Goal: Navigation & Orientation: Find specific page/section

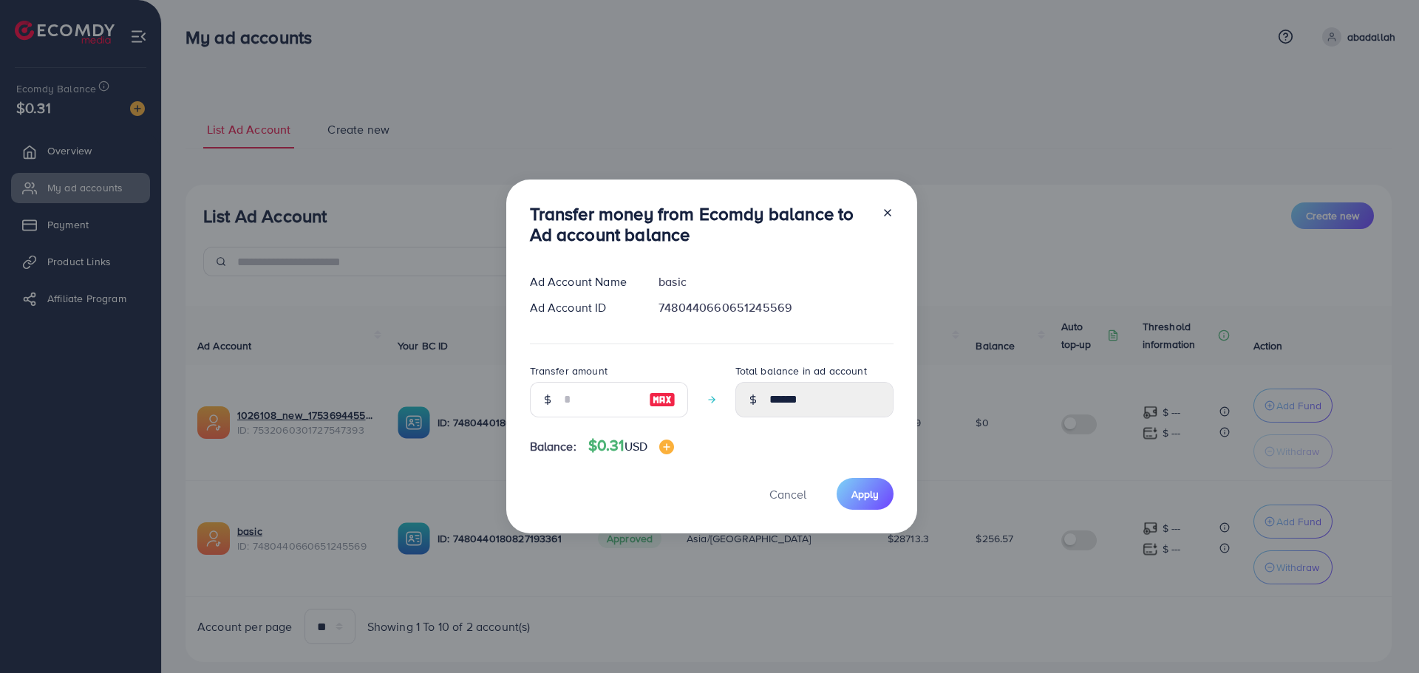
click at [882, 214] on icon at bounding box center [888, 213] width 12 height 12
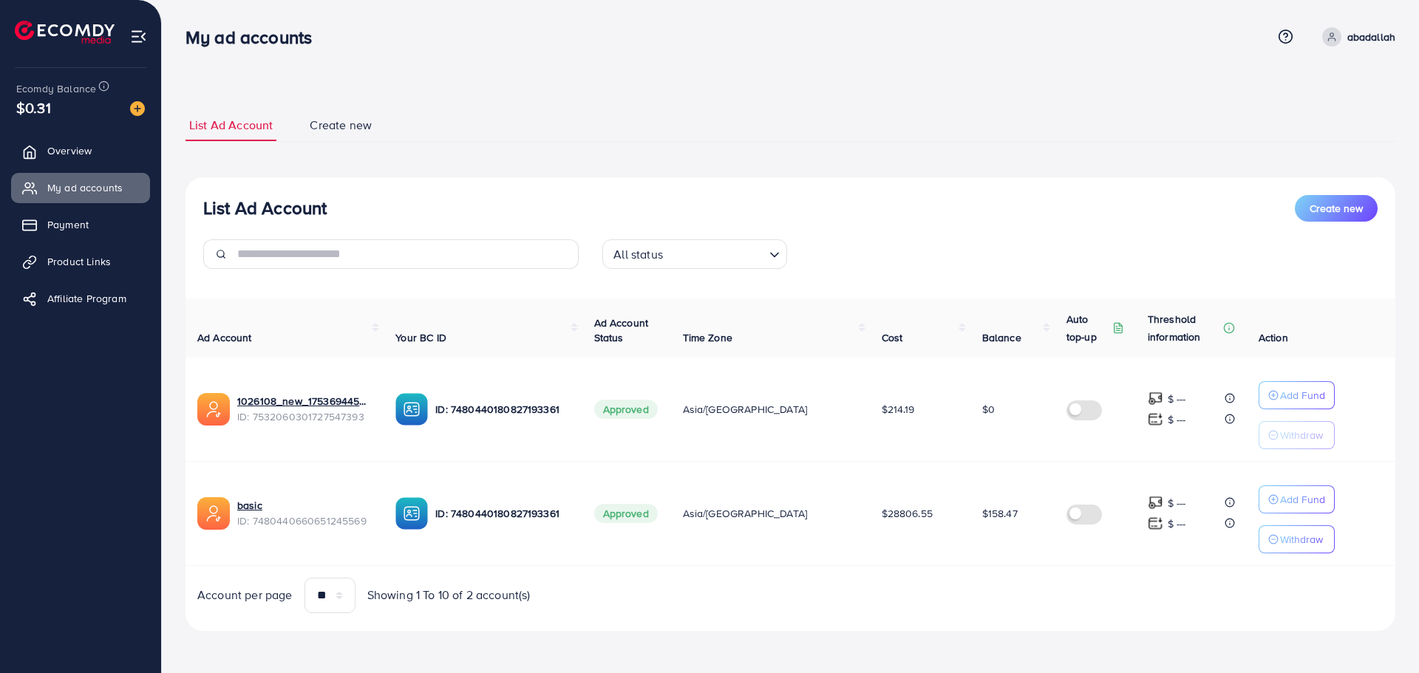
drag, startPoint x: 1284, startPoint y: 594, endPoint x: 184, endPoint y: 33, distance: 1234.8
click at [184, 33] on div "My ad accounts Help Center Contact Support Term and policy About Us [PERSON_NAM…" at bounding box center [709, 336] width 1419 height 673
click at [184, 33] on div "My ad accounts" at bounding box center [255, 37] width 162 height 21
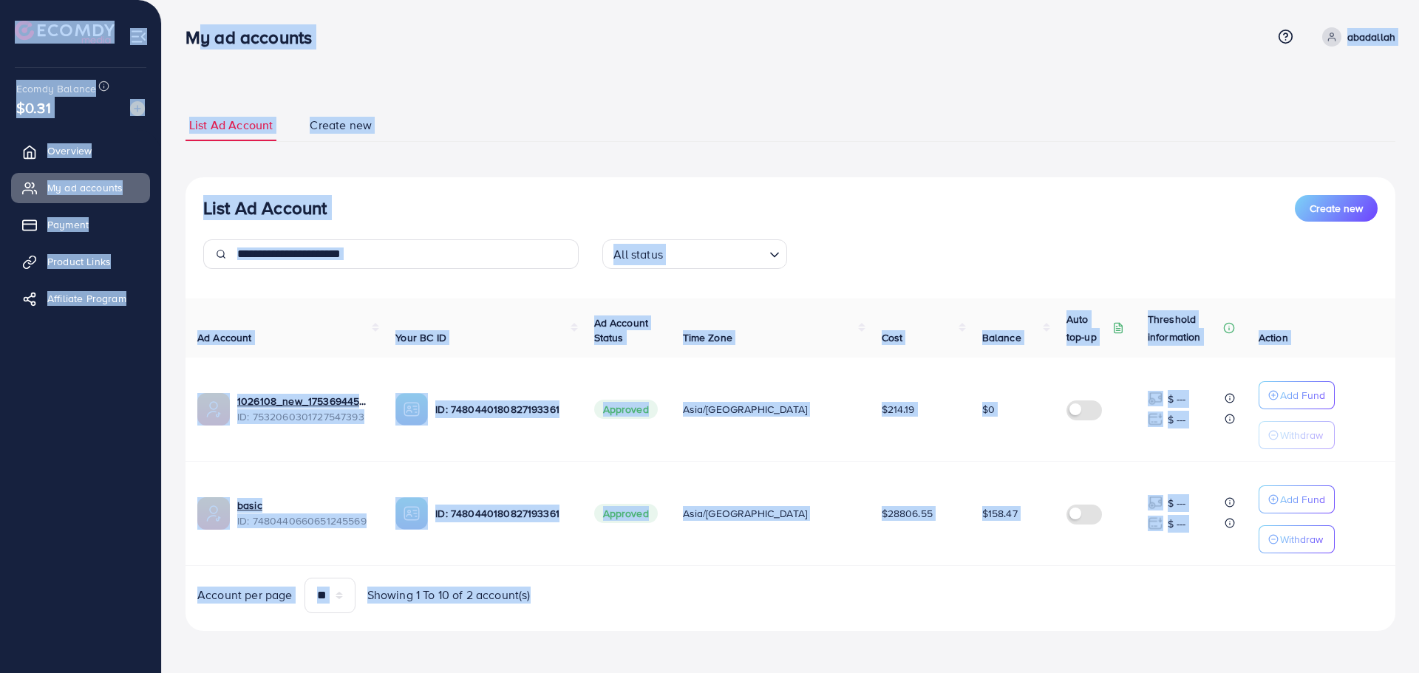
drag, startPoint x: 184, startPoint y: 33, endPoint x: 972, endPoint y: 693, distance: 1028.0
click at [972, 673] on html "My ad accounts Help Center Contact Support Term and policy About Us [PERSON_NAM…" at bounding box center [709, 336] width 1419 height 673
click at [965, 670] on div "List Ad Account Create new List Ad Account Create new All status Loading... Ad …" at bounding box center [790, 336] width 1257 height 673
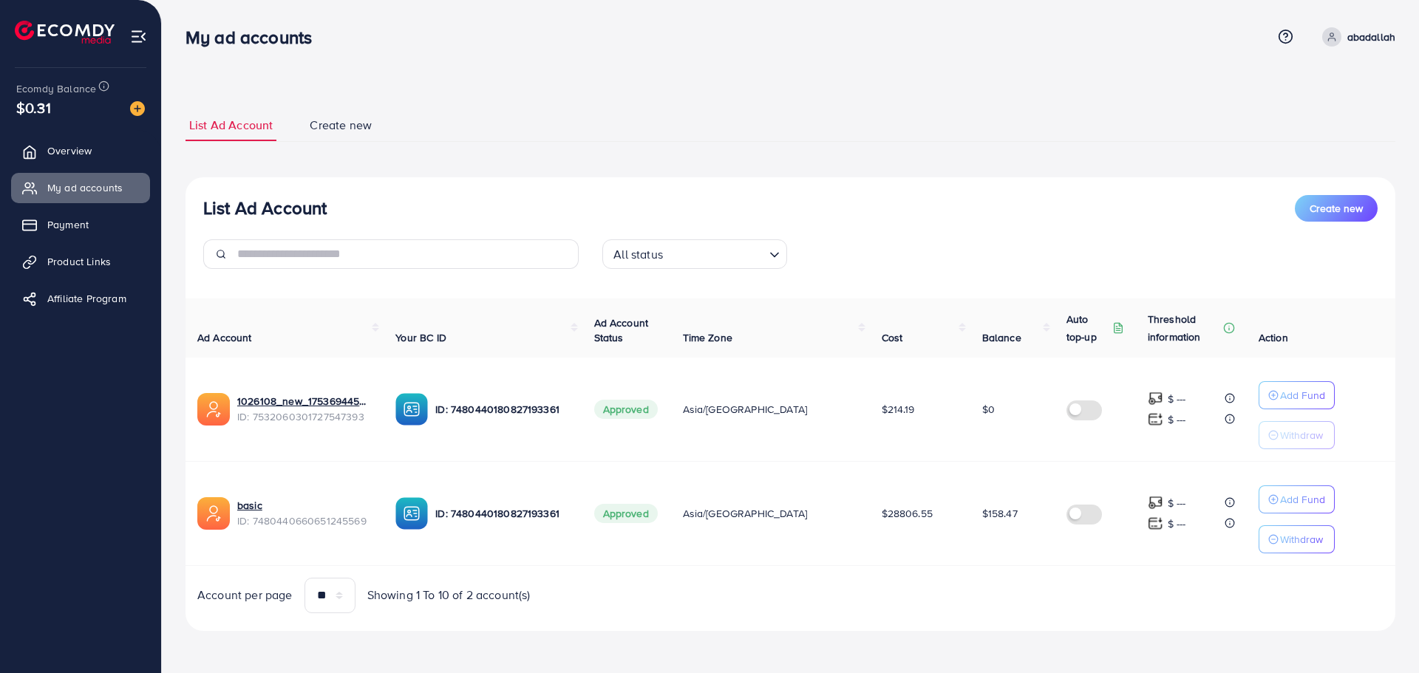
drag, startPoint x: 1164, startPoint y: 659, endPoint x: 190, endPoint y: 55, distance: 1145.7
click at [190, 55] on div "My ad accounts Help Center Contact Support Term and policy About Us [PERSON_NAM…" at bounding box center [709, 336] width 1419 height 673
click at [190, 55] on div "My ad accounts Help Center Contact Support Term and policy About Us [PERSON_NAM…" at bounding box center [791, 37] width 1210 height 40
drag, startPoint x: 185, startPoint y: 49, endPoint x: 945, endPoint y: 605, distance: 941.6
click at [945, 605] on div "List Ad Account Create new List Ad Account Create new All status Loading... Ad …" at bounding box center [790, 336] width 1257 height 673
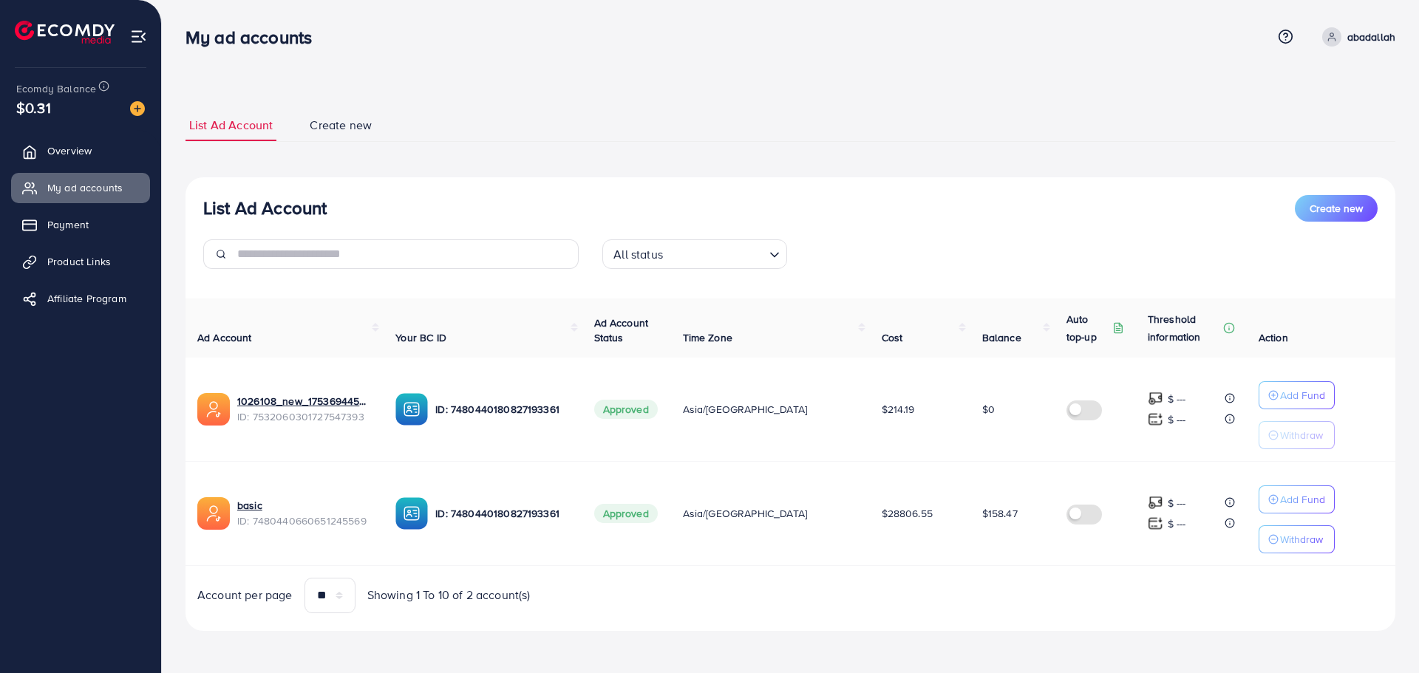
click at [945, 605] on div "Account per page ** ** ** *** Showing 1 To 10 of 2 account(s)" at bounding box center [791, 595] width 1234 height 35
drag, startPoint x: 1016, startPoint y: 622, endPoint x: 186, endPoint y: 35, distance: 1016.3
click at [186, 35] on div "My ad accounts Help Center Contact Support Term and policy About Us [PERSON_NAM…" at bounding box center [709, 336] width 1419 height 673
click at [186, 35] on h3 "My ad accounts" at bounding box center [255, 37] width 138 height 21
drag, startPoint x: 180, startPoint y: 30, endPoint x: 1042, endPoint y: 682, distance: 1080.6
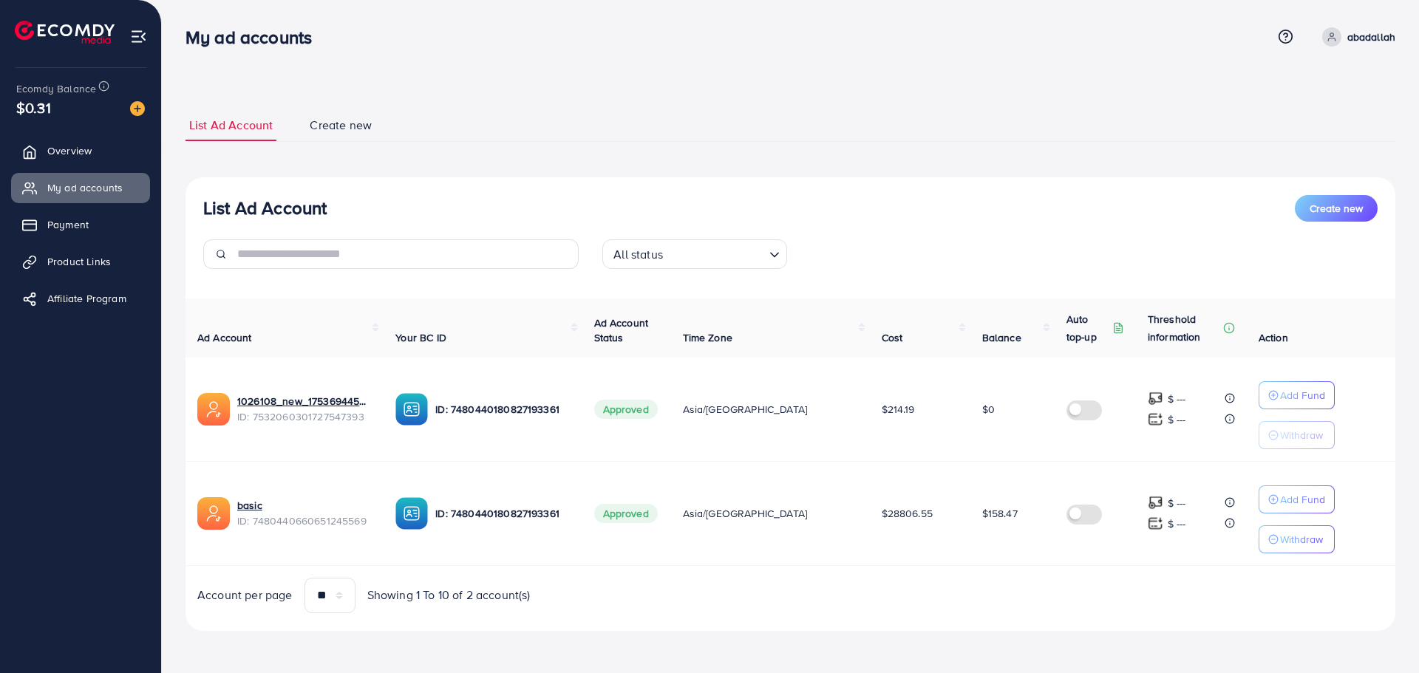
click at [1042, 673] on html "My ad accounts Help Center Contact Support Term and policy About Us [PERSON_NAM…" at bounding box center [709, 336] width 1419 height 673
click at [1029, 646] on div "List Ad Account Create new List Ad Account Create new All status Loading... Ad …" at bounding box center [791, 370] width 1210 height 557
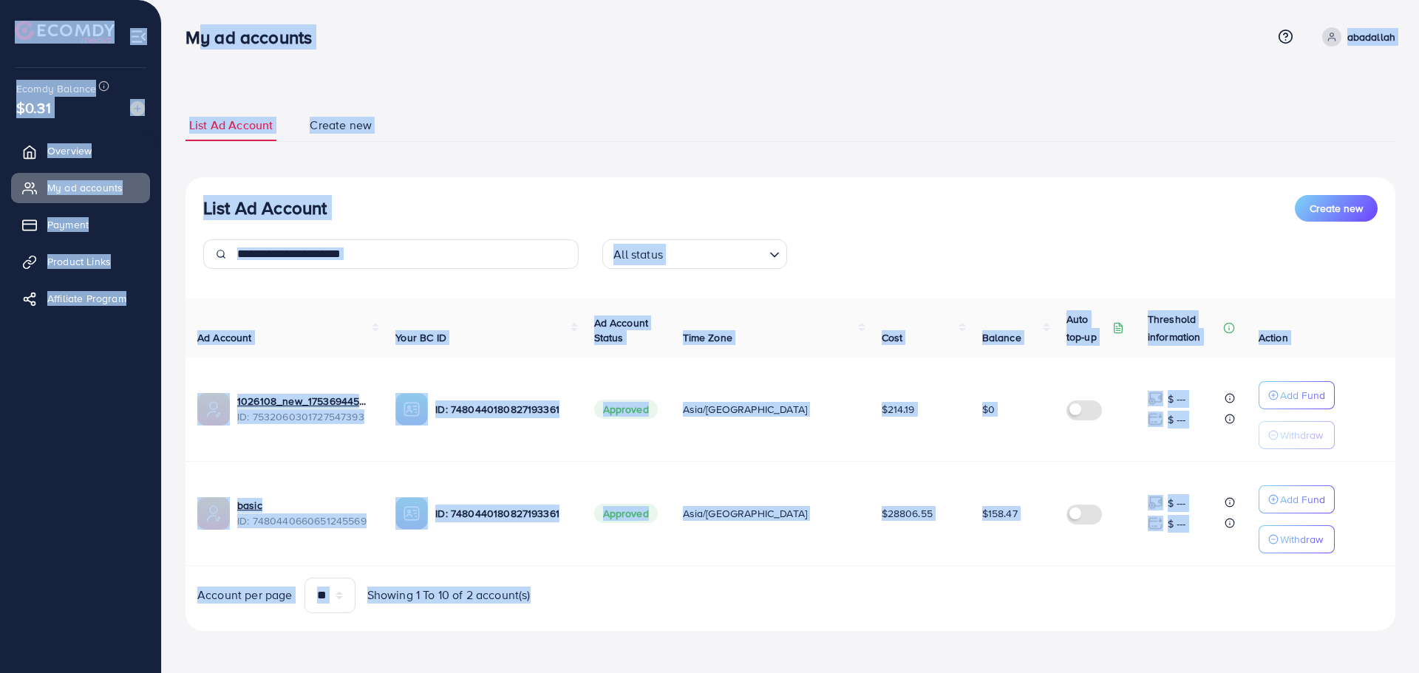
drag, startPoint x: 1029, startPoint y: 646, endPoint x: 183, endPoint y: 43, distance: 1038.8
click at [183, 43] on div "My ad accounts Help Center Contact Support Term and policy About Us [PERSON_NAM…" at bounding box center [709, 336] width 1419 height 673
click at [183, 43] on div "My ad accounts" at bounding box center [255, 37] width 162 height 21
drag, startPoint x: 183, startPoint y: 43, endPoint x: 824, endPoint y: 571, distance: 830.2
click at [824, 571] on div "My ad accounts Help Center Contact Support Term and policy About Us [PERSON_NAM…" at bounding box center [709, 336] width 1419 height 673
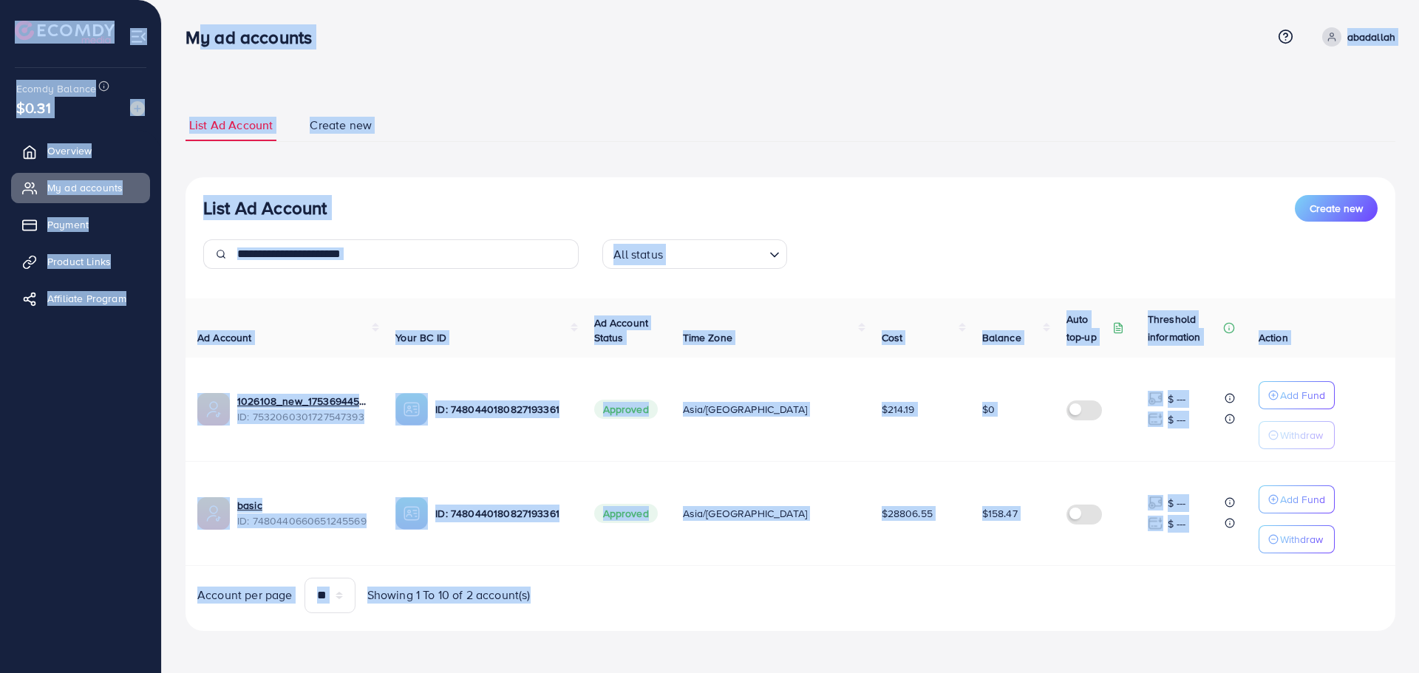
click at [824, 571] on div "Ad Account Your BC ID Ad Account Status Time Zone Cost Balance Auto top-up Thre…" at bounding box center [791, 456] width 1210 height 315
drag, startPoint x: 901, startPoint y: 590, endPoint x: 166, endPoint y: 33, distance: 922.9
click at [166, 33] on div "List Ad Account Create new List Ad Account Create new All status Loading... Ad …" at bounding box center [790, 336] width 1257 height 673
drag, startPoint x: 178, startPoint y: 27, endPoint x: 1067, endPoint y: 600, distance: 1056.8
click at [1067, 600] on div "My ad accounts Help Center Contact Support Term and policy About Us [PERSON_NAM…" at bounding box center [709, 336] width 1419 height 673
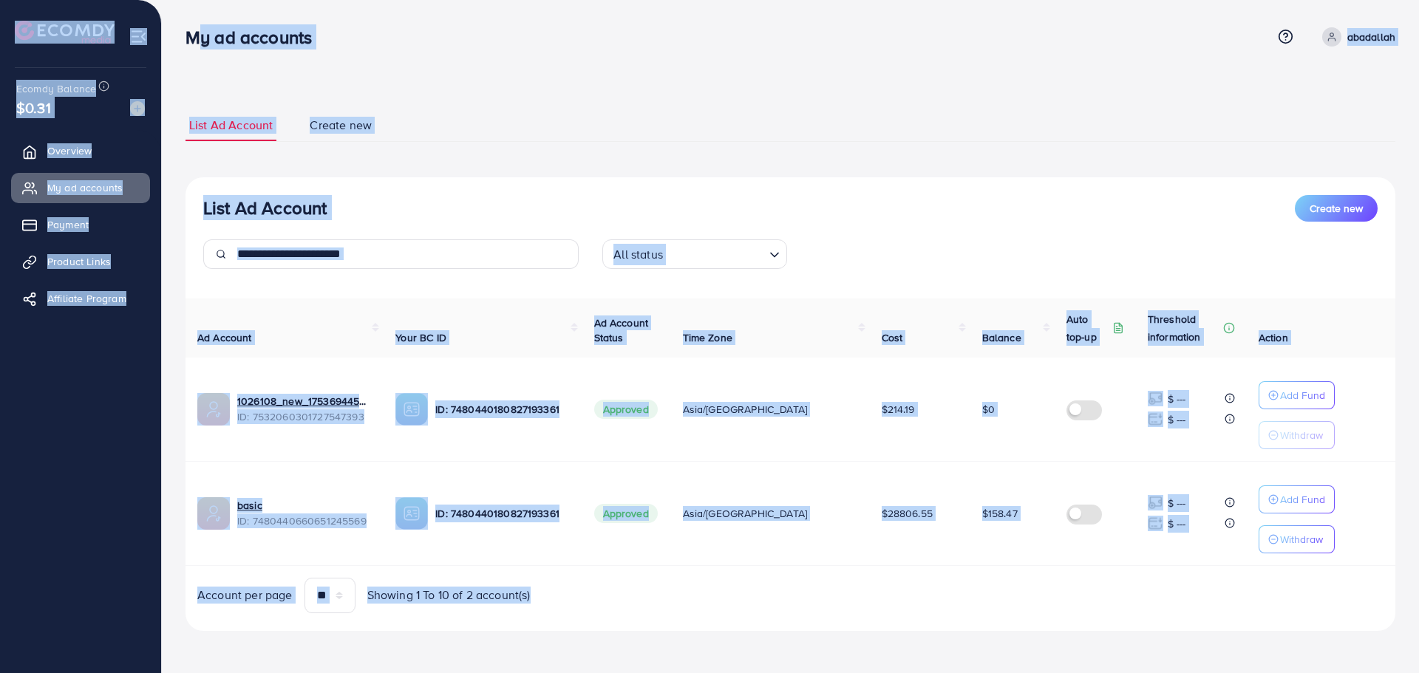
click at [1067, 600] on div "Account per page ** ** ** *** Showing 1 To 10 of 2 account(s)" at bounding box center [791, 595] width 1234 height 35
drag, startPoint x: 920, startPoint y: 488, endPoint x: 186, endPoint y: 35, distance: 862.7
click at [186, 35] on div "My ad accounts Help Center Contact Support Term and policy About Us [PERSON_NAM…" at bounding box center [709, 336] width 1419 height 673
click at [186, 35] on h3 "My ad accounts" at bounding box center [255, 37] width 138 height 21
drag, startPoint x: 183, startPoint y: 31, endPoint x: 1263, endPoint y: 652, distance: 1246.5
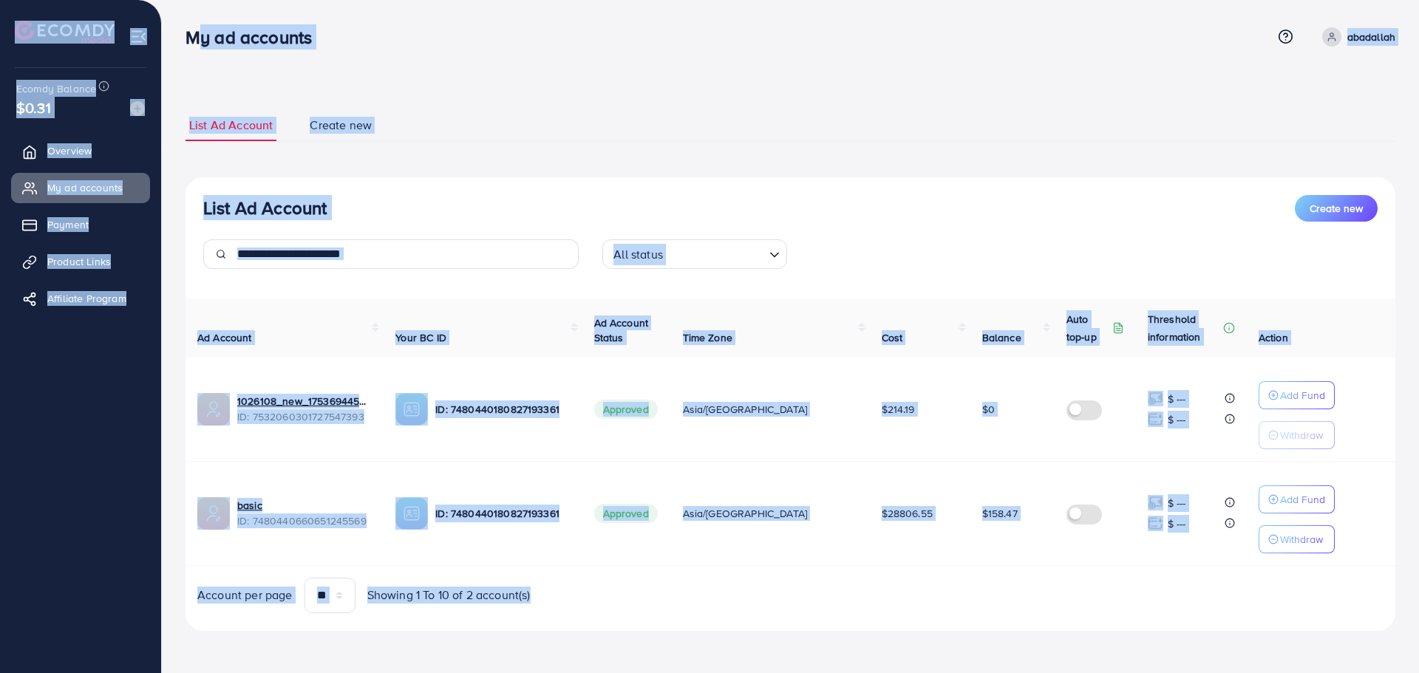
click at [1283, 673] on html "My ad accounts Help Center Contact Support Term and policy About Us [PERSON_NAM…" at bounding box center [709, 336] width 1419 height 673
click at [1252, 632] on div "List Ad Account Create new List Ad Account Create new All status Loading... Ad …" at bounding box center [791, 370] width 1210 height 557
drag, startPoint x: 1218, startPoint y: 605, endPoint x: 186, endPoint y: 20, distance: 1186.5
click at [186, 20] on div "My ad accounts Help Center Contact Support Term and policy About Us [PERSON_NAM…" at bounding box center [709, 336] width 1419 height 673
click at [186, 20] on div "My ad accounts Help Center Contact Support Term and policy About Us [PERSON_NAM…" at bounding box center [791, 37] width 1210 height 40
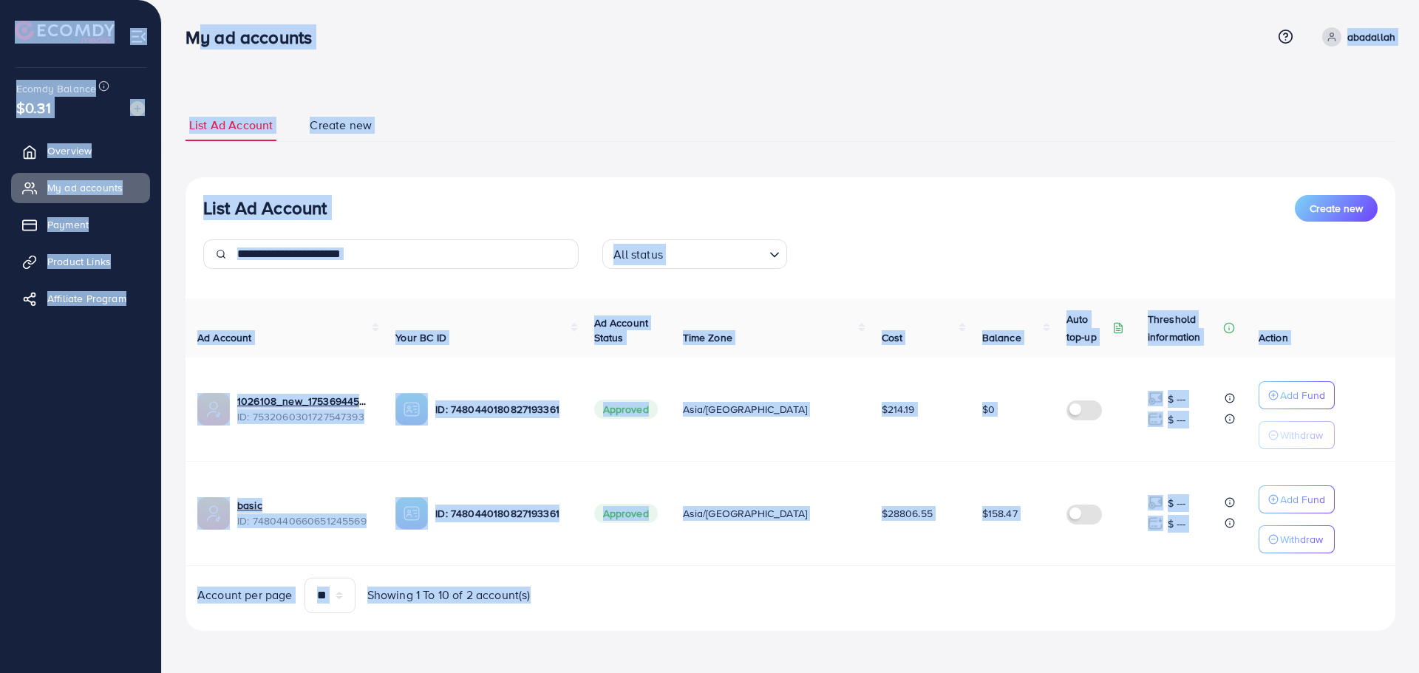
drag, startPoint x: 186, startPoint y: 20, endPoint x: 1050, endPoint y: 597, distance: 1038.3
click at [1050, 597] on div "My ad accounts Help Center Contact Support Term and policy About Us [PERSON_NAM…" at bounding box center [709, 336] width 1419 height 673
click at [1050, 597] on div "Account per page ** ** ** *** Showing 1 To 10 of 2 account(s)" at bounding box center [791, 595] width 1234 height 35
drag, startPoint x: 1118, startPoint y: 616, endPoint x: 189, endPoint y: 44, distance: 1090.9
click at [189, 44] on div "My ad accounts Help Center Contact Support Term and policy About Us [PERSON_NAM…" at bounding box center [709, 336] width 1419 height 673
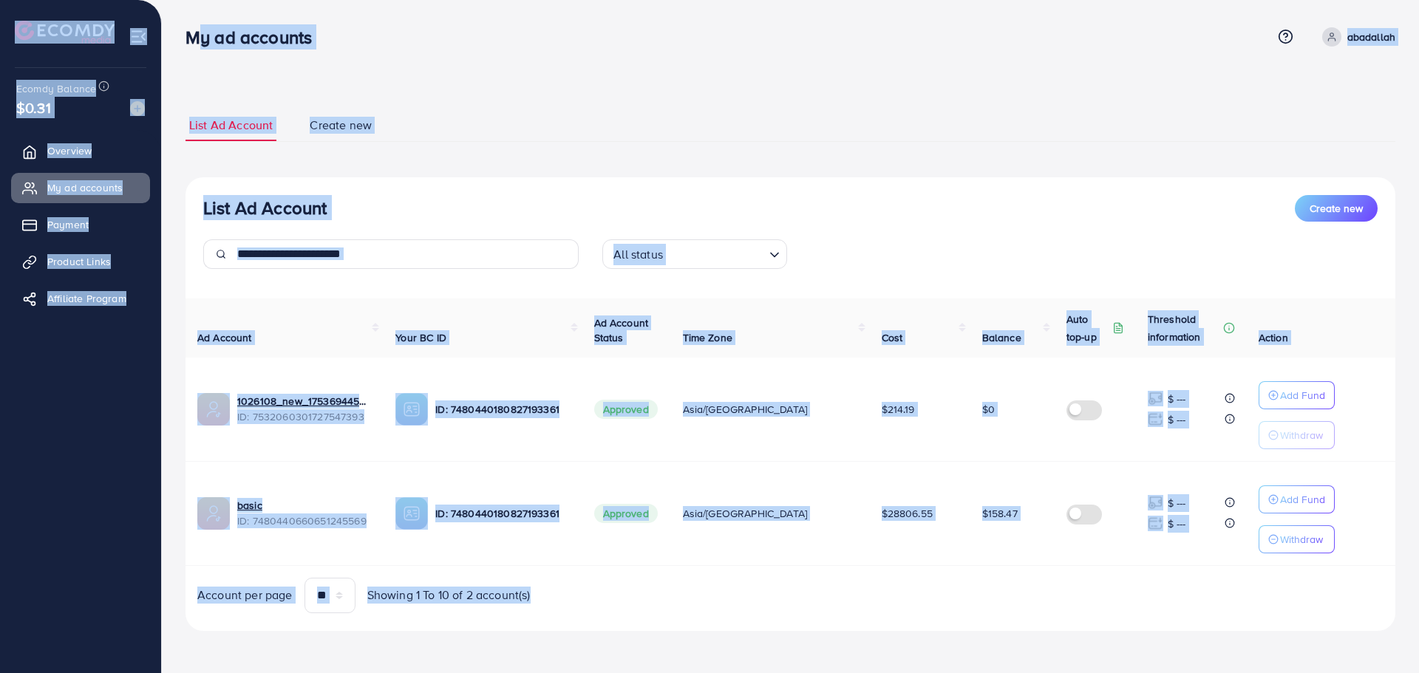
click at [189, 44] on h3 "My ad accounts" at bounding box center [255, 37] width 138 height 21
drag, startPoint x: 186, startPoint y: 44, endPoint x: 1182, endPoint y: 684, distance: 1183.8
click at [1182, 673] on html "My ad accounts Help Center Contact Support Term and policy About Us [PERSON_NAM…" at bounding box center [709, 336] width 1419 height 673
click at [1152, 645] on div "List Ad Account Create new List Ad Account Create new All status Loading... Ad …" at bounding box center [791, 370] width 1210 height 557
drag, startPoint x: 1195, startPoint y: 645, endPoint x: 178, endPoint y: 39, distance: 1183.1
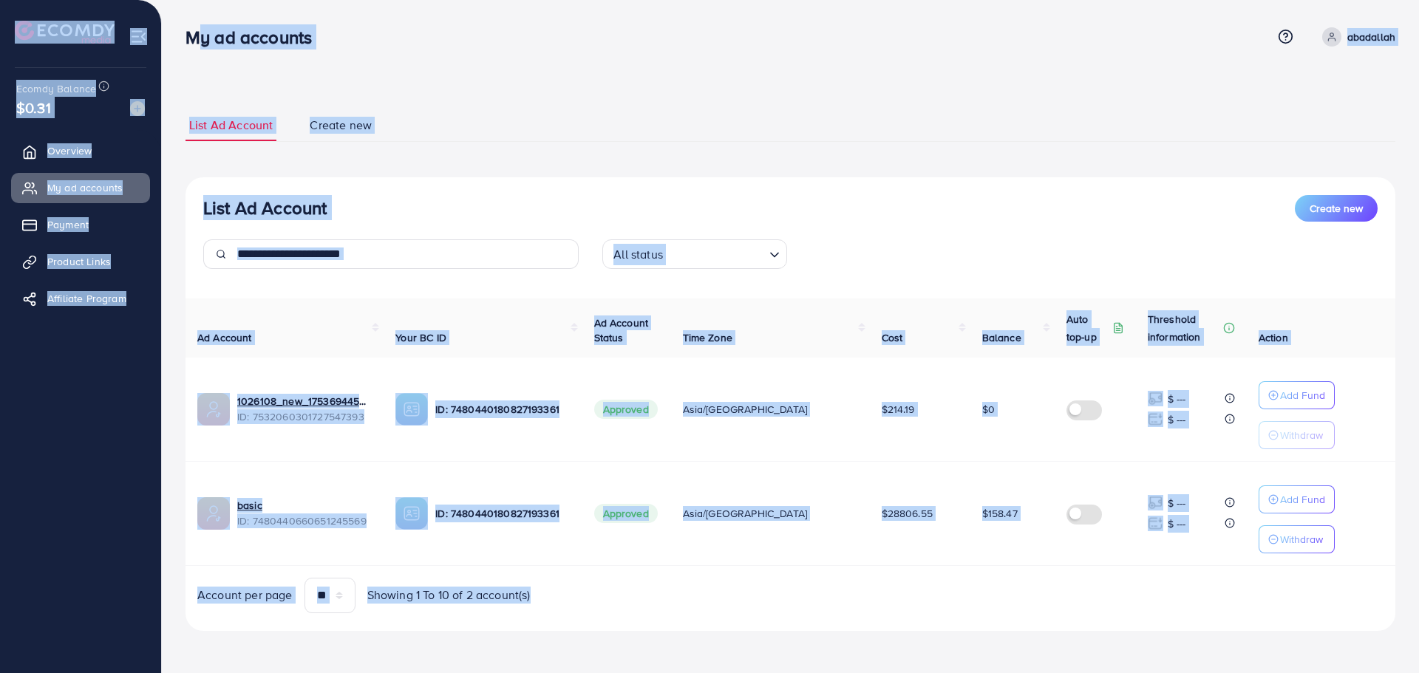
click at [178, 39] on div "My ad accounts Help Center Contact Support Term and policy About Us [PERSON_NAM…" at bounding box center [709, 336] width 1419 height 673
click at [178, 39] on div "My ad accounts" at bounding box center [255, 37] width 162 height 21
drag, startPoint x: 179, startPoint y: 34, endPoint x: 1144, endPoint y: 633, distance: 1135.4
click at [1144, 633] on div "My ad accounts Help Center Contact Support Term and policy About Us [PERSON_NAM…" at bounding box center [709, 336] width 1419 height 673
click at [1144, 633] on div "List Ad Account Create new List Ad Account Create new All status Loading... Ad …" at bounding box center [791, 370] width 1210 height 557
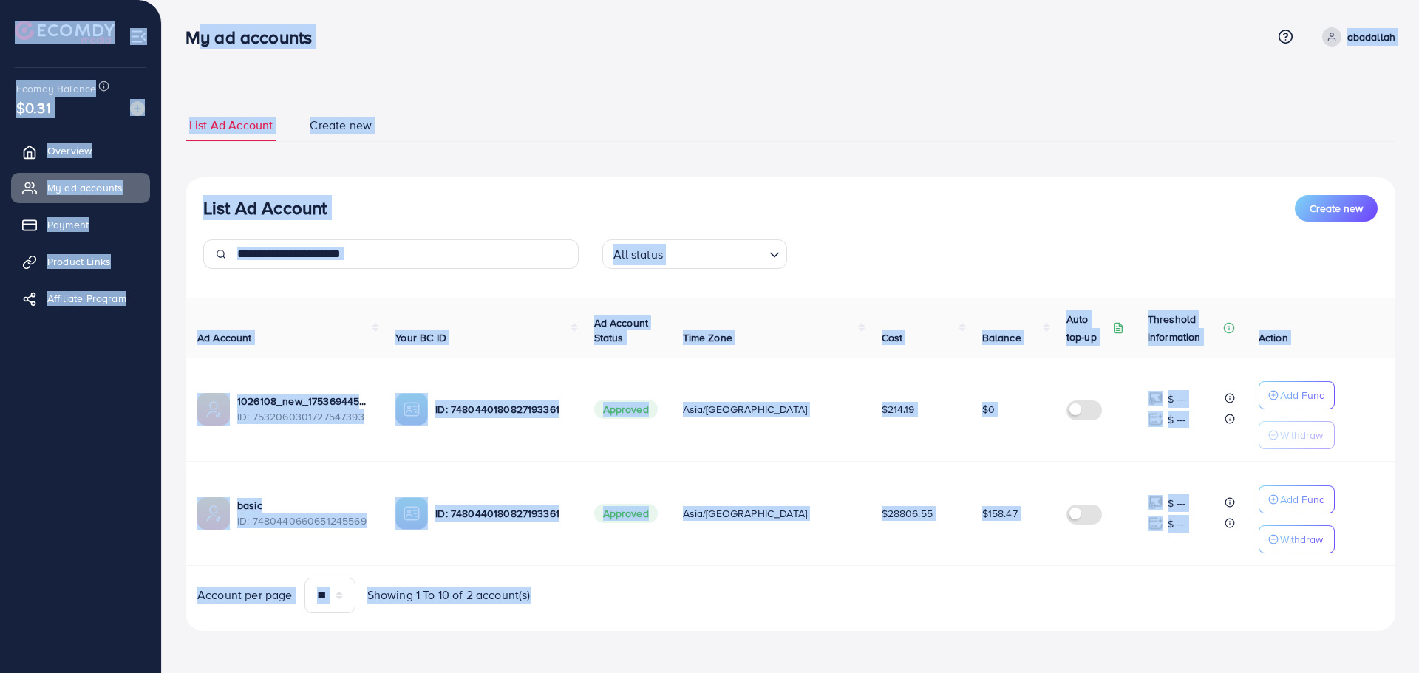
drag, startPoint x: 926, startPoint y: 522, endPoint x: 185, endPoint y: 48, distance: 879.3
click at [185, 48] on div "List Ad Account Create new List Ad Account Create new All status Loading... Ad …" at bounding box center [790, 336] width 1257 height 673
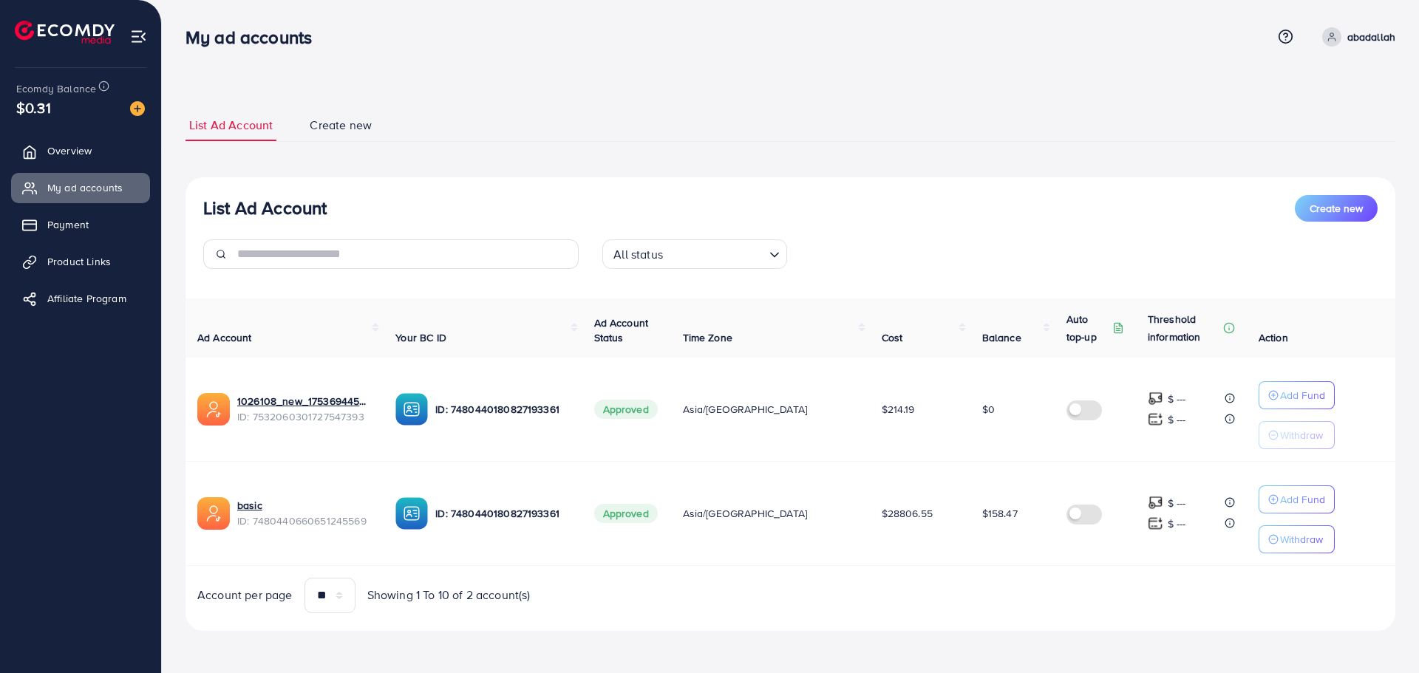
click at [185, 47] on div "My ad accounts" at bounding box center [255, 37] width 162 height 21
drag, startPoint x: 180, startPoint y: 38, endPoint x: 1135, endPoint y: 582, distance: 1099.5
click at [1135, 582] on div "My ad accounts Help Center Contact Support Term and policy About Us [PERSON_NAM…" at bounding box center [709, 336] width 1419 height 673
click at [1135, 582] on div "Account per page ** ** ** *** Showing 1 To 10 of 2 account(s)" at bounding box center [791, 595] width 1234 height 35
drag, startPoint x: 1171, startPoint y: 600, endPoint x: 182, endPoint y: 34, distance: 1139.7
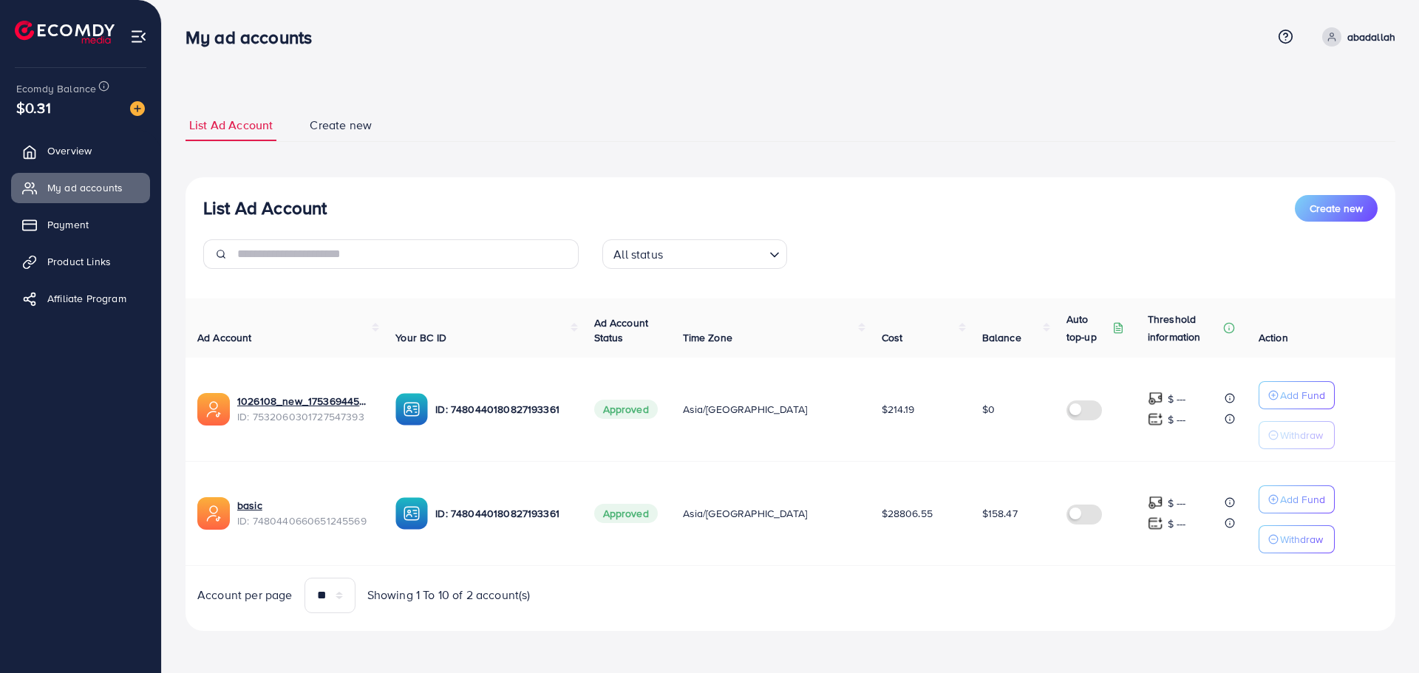
click at [182, 34] on div "My ad accounts Help Center Contact Support Term and policy About Us [PERSON_NAM…" at bounding box center [709, 336] width 1419 height 673
click at [182, 34] on div "My ad accounts" at bounding box center [255, 37] width 162 height 21
drag, startPoint x: 200, startPoint y: 61, endPoint x: 1054, endPoint y: 606, distance: 1013.9
click at [1054, 606] on div "My ad accounts Help Center Contact Support Term and policy About Us [PERSON_NAM…" at bounding box center [709, 336] width 1419 height 673
click at [1054, 606] on div "Account per page ** ** ** *** Showing 1 To 10 of 2 account(s)" at bounding box center [791, 595] width 1234 height 35
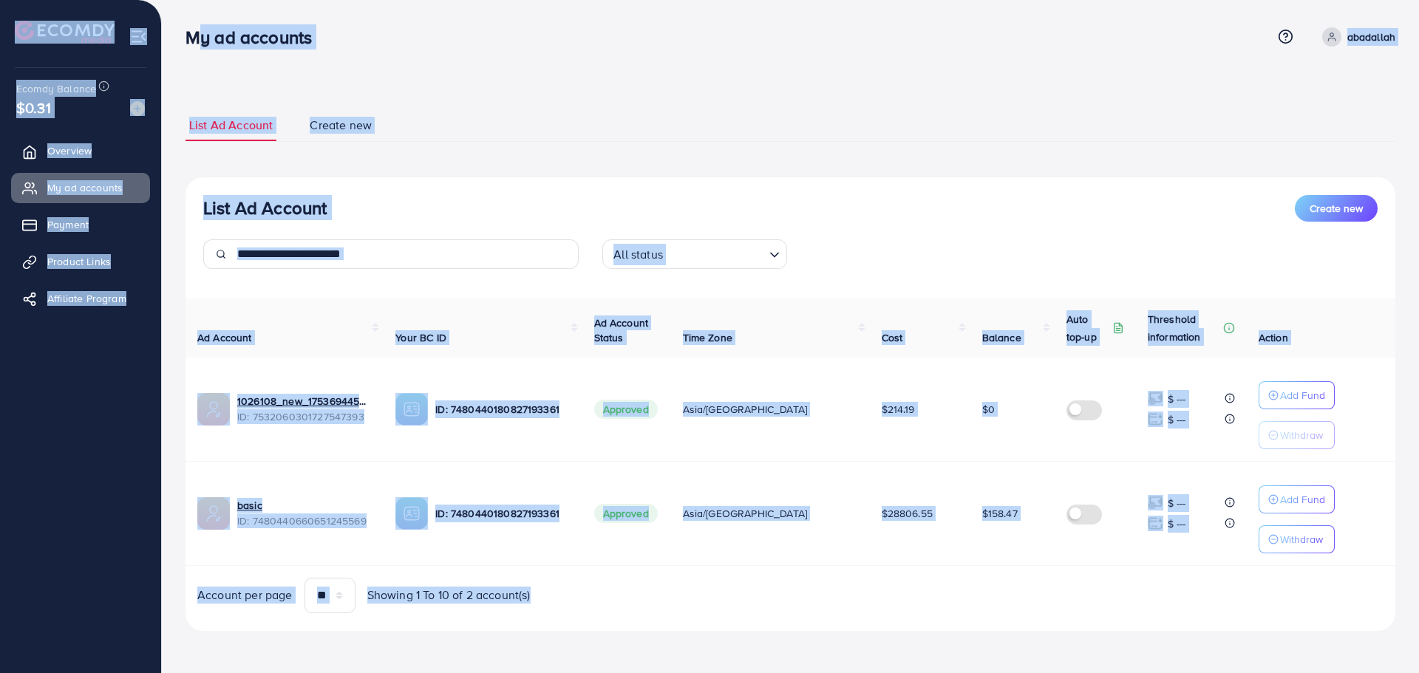
drag, startPoint x: 1054, startPoint y: 606, endPoint x: 182, endPoint y: 41, distance: 1039.6
click at [182, 41] on div "My ad accounts Help Center Contact Support Term and policy About Us [PERSON_NAM…" at bounding box center [709, 336] width 1419 height 673
click at [182, 41] on div "My ad accounts" at bounding box center [255, 37] width 162 height 21
drag, startPoint x: 179, startPoint y: 35, endPoint x: 954, endPoint y: 620, distance: 971.7
click at [978, 673] on html "My ad accounts Help Center Contact Support Term and policy About Us [PERSON_NAM…" at bounding box center [709, 336] width 1419 height 673
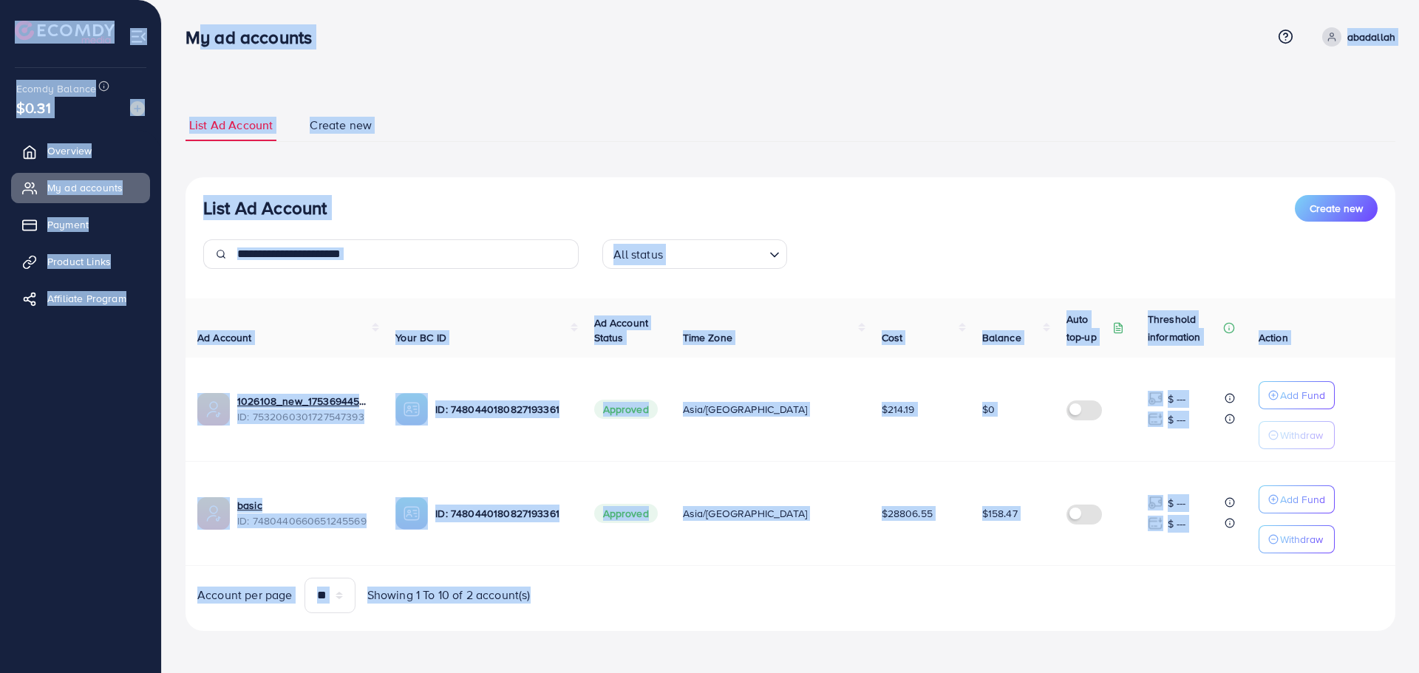
click at [952, 616] on div "List Ad Account Create new All status Loading... Ad Account Your BC ID Ad Accou…" at bounding box center [791, 404] width 1210 height 454
drag, startPoint x: 1028, startPoint y: 624, endPoint x: 166, endPoint y: 28, distance: 1048.4
click at [166, 28] on div "List Ad Account Create new List Ad Account Create new All status Loading... Ad …" at bounding box center [790, 336] width 1257 height 673
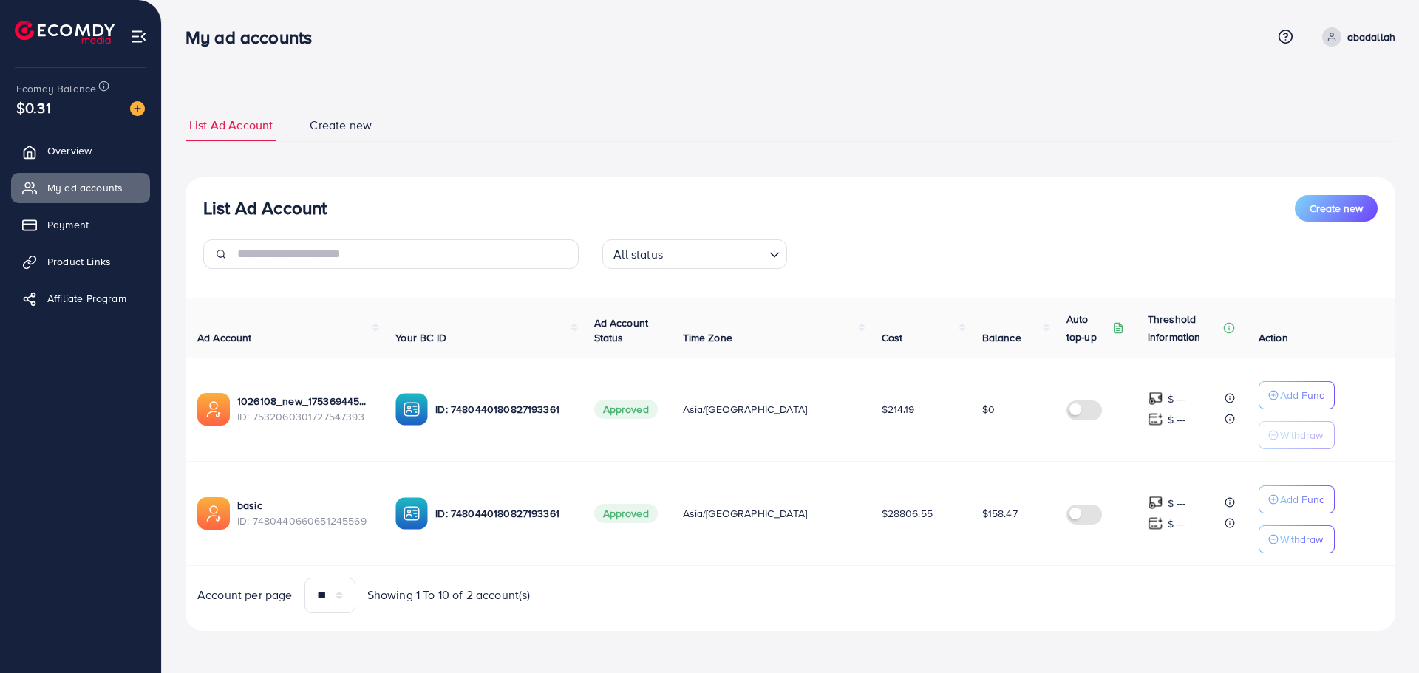
click at [180, 38] on div "My ad accounts" at bounding box center [255, 37] width 162 height 21
drag, startPoint x: 180, startPoint y: 33, endPoint x: 1049, endPoint y: 651, distance: 1066.6
click at [1049, 651] on div "My ad accounts Help Center Contact Support Term and policy About Us [PERSON_NAM…" at bounding box center [709, 336] width 1419 height 673
click at [1036, 625] on div "List Ad Account Create new All status Loading... Ad Account Your BC ID Ad Accou…" at bounding box center [791, 404] width 1210 height 454
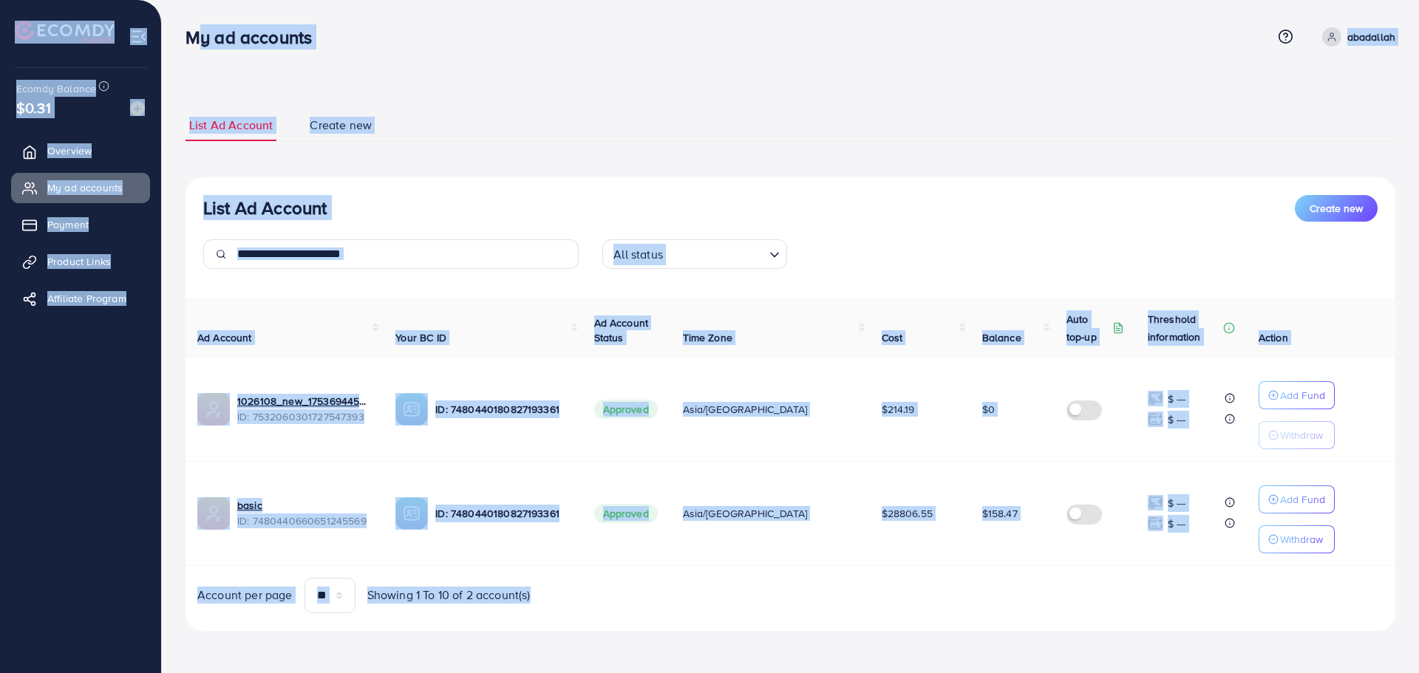
drag, startPoint x: 1034, startPoint y: 625, endPoint x: 191, endPoint y: 25, distance: 1034.8
click at [191, 25] on div "My ad accounts Help Center Contact Support Term and policy About Us [PERSON_NAM…" at bounding box center [709, 336] width 1419 height 673
click at [191, 27] on h3 "My ad accounts" at bounding box center [255, 37] width 138 height 21
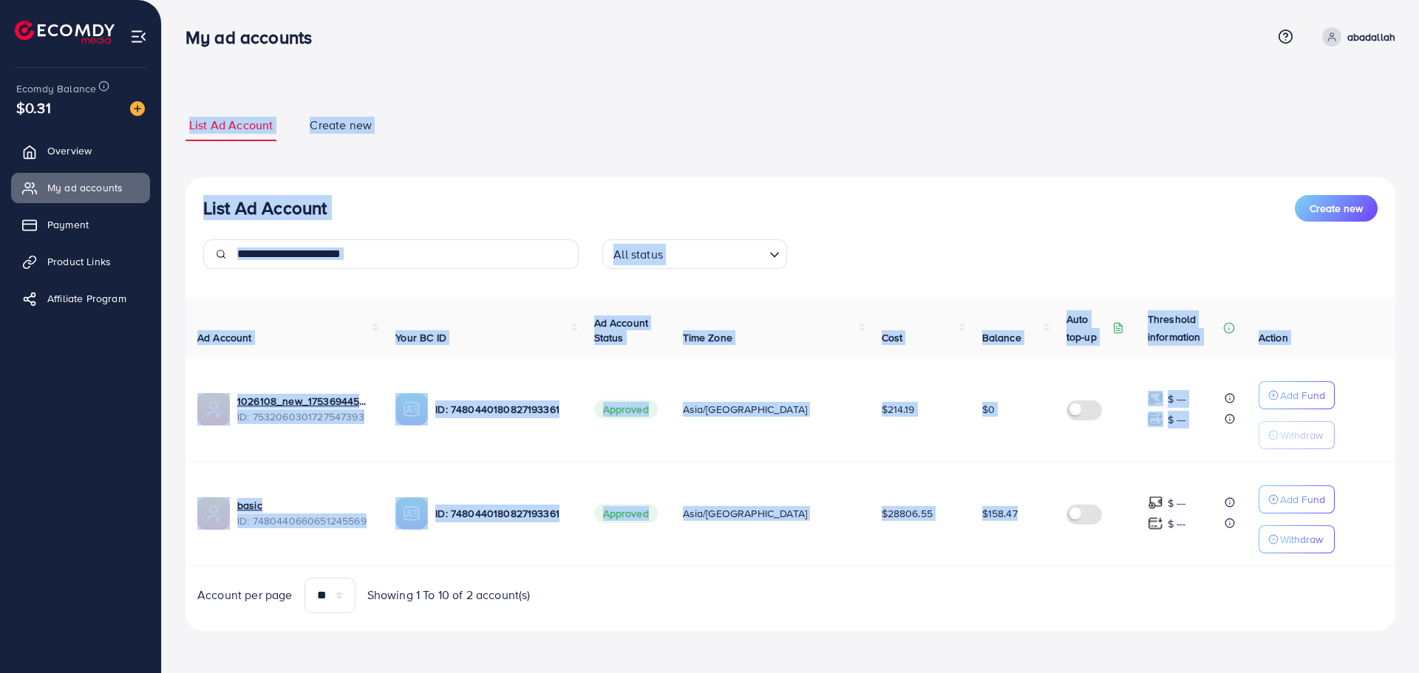
drag, startPoint x: 176, startPoint y: 13, endPoint x: 1051, endPoint y: 564, distance: 1034.1
click at [1050, 564] on div "List Ad Account Create new List Ad Account Create new All status Loading... Ad …" at bounding box center [790, 336] width 1257 height 673
click at [1055, 564] on td at bounding box center [1095, 513] width 81 height 104
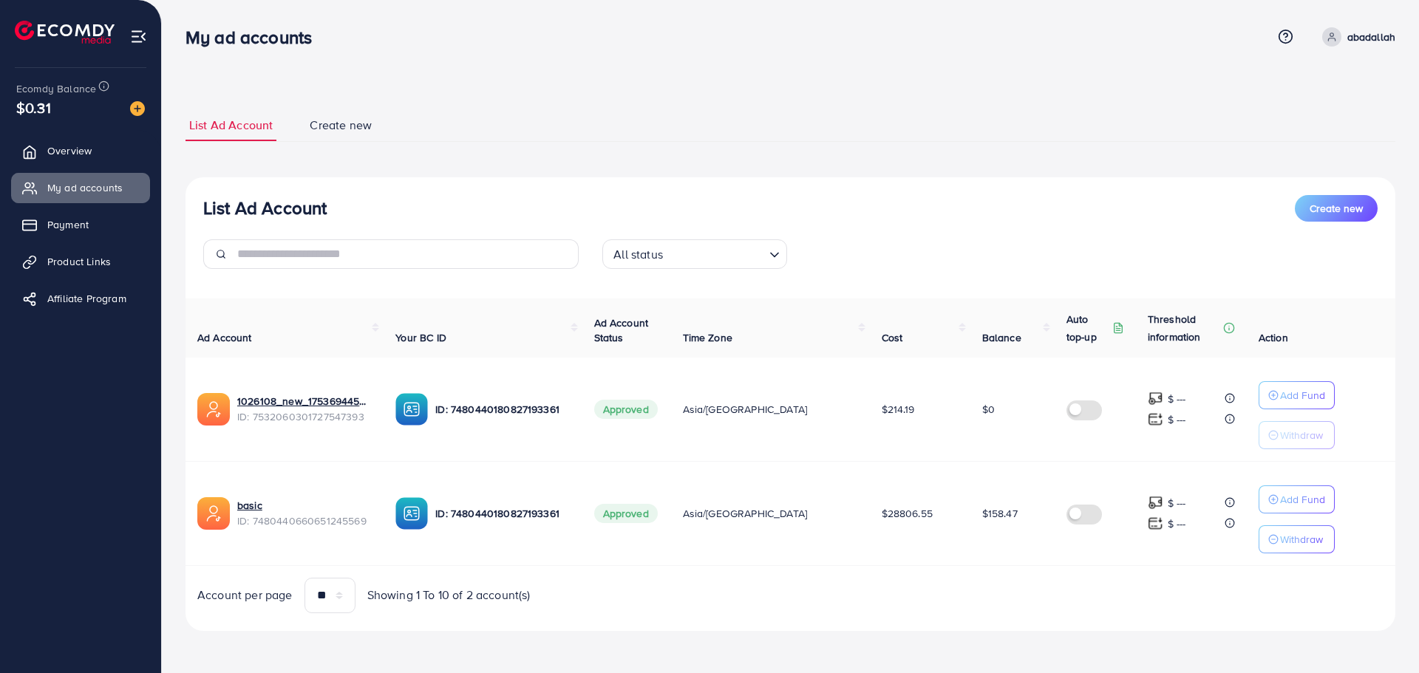
click at [1058, 565] on td at bounding box center [1095, 513] width 81 height 104
drag, startPoint x: 1101, startPoint y: 608, endPoint x: 186, endPoint y: 43, distance: 1076.0
click at [186, 43] on div "My ad accounts Help Center Contact Support Term and policy About Us [PERSON_NAM…" at bounding box center [709, 336] width 1419 height 673
click at [186, 43] on h3 "My ad accounts" at bounding box center [255, 37] width 138 height 21
drag, startPoint x: 178, startPoint y: 33, endPoint x: 1069, endPoint y: 614, distance: 1063.5
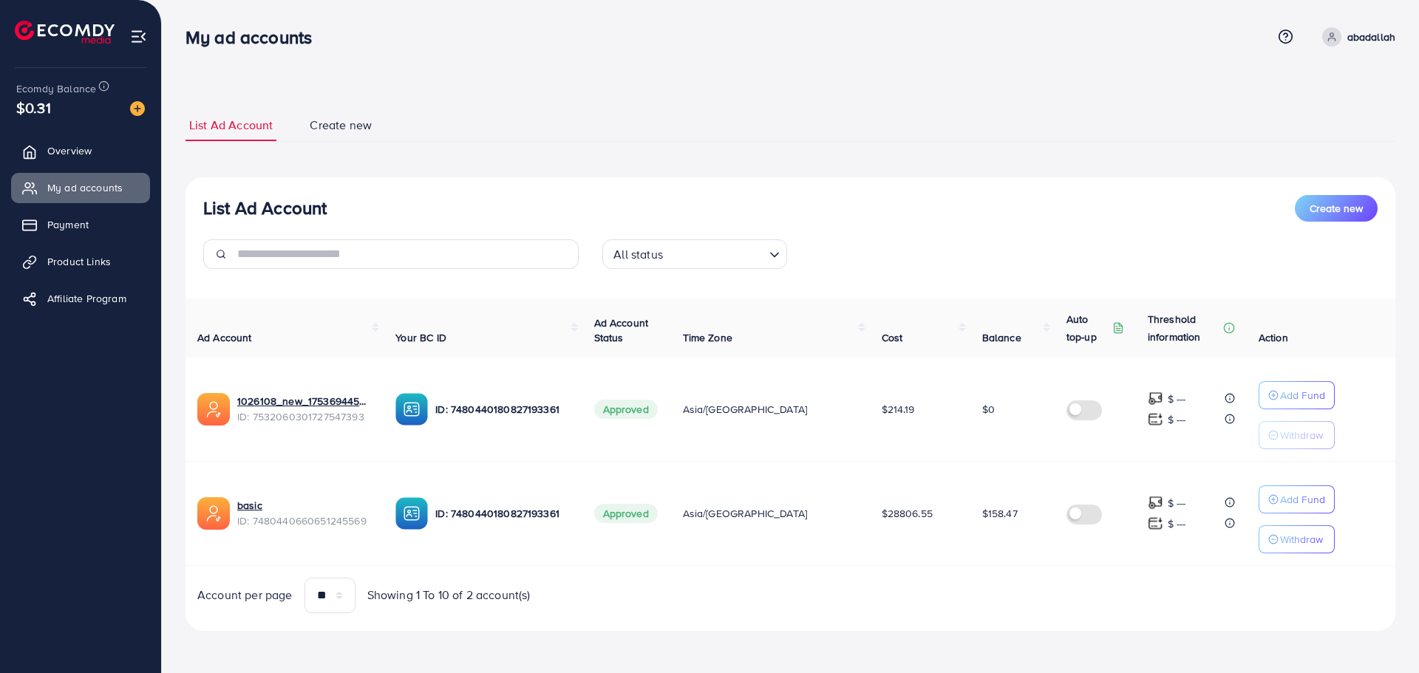
click at [1069, 614] on div "My ad accounts Help Center Contact Support Term and policy About Us [PERSON_NAM…" at bounding box center [709, 336] width 1419 height 673
click at [1069, 614] on div "List Ad Account Create new All status Loading... Ad Account Your BC ID Ad Accou…" at bounding box center [791, 404] width 1210 height 454
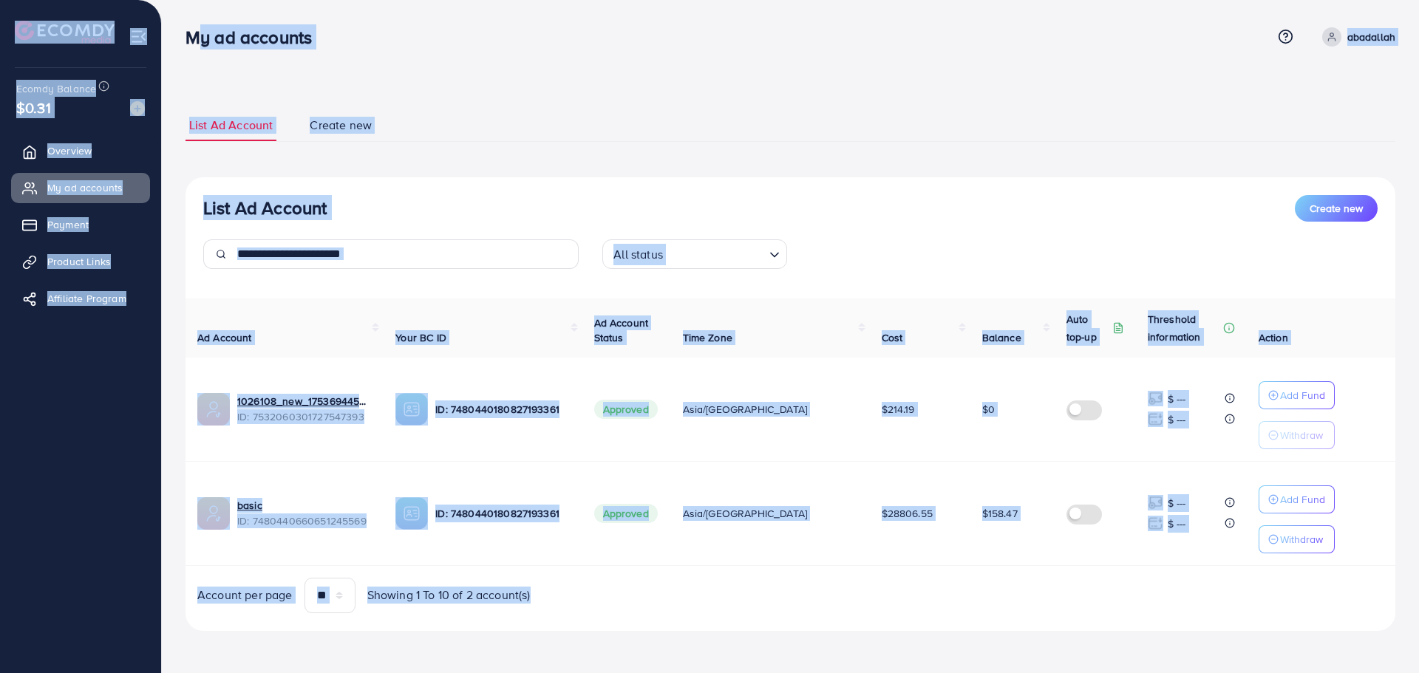
drag
click at [191, 39] on div "My ad accounts Help Center Contact Support Term and policy About Us [PERSON_NAM…" at bounding box center [709, 336] width 1419 height 673
click at [191, 39] on h3 "My ad accounts" at bounding box center [255, 37] width 138 height 21
click at [1022, 588] on div "My ad accounts Help Center Contact Support Term and policy About Us [PERSON_NAM…" at bounding box center [709, 336] width 1419 height 673
click at [1022, 588] on div "Account per page ** ** ** *** Showing 1 To 10 of 2 account(s)" at bounding box center [791, 595] width 1234 height 35
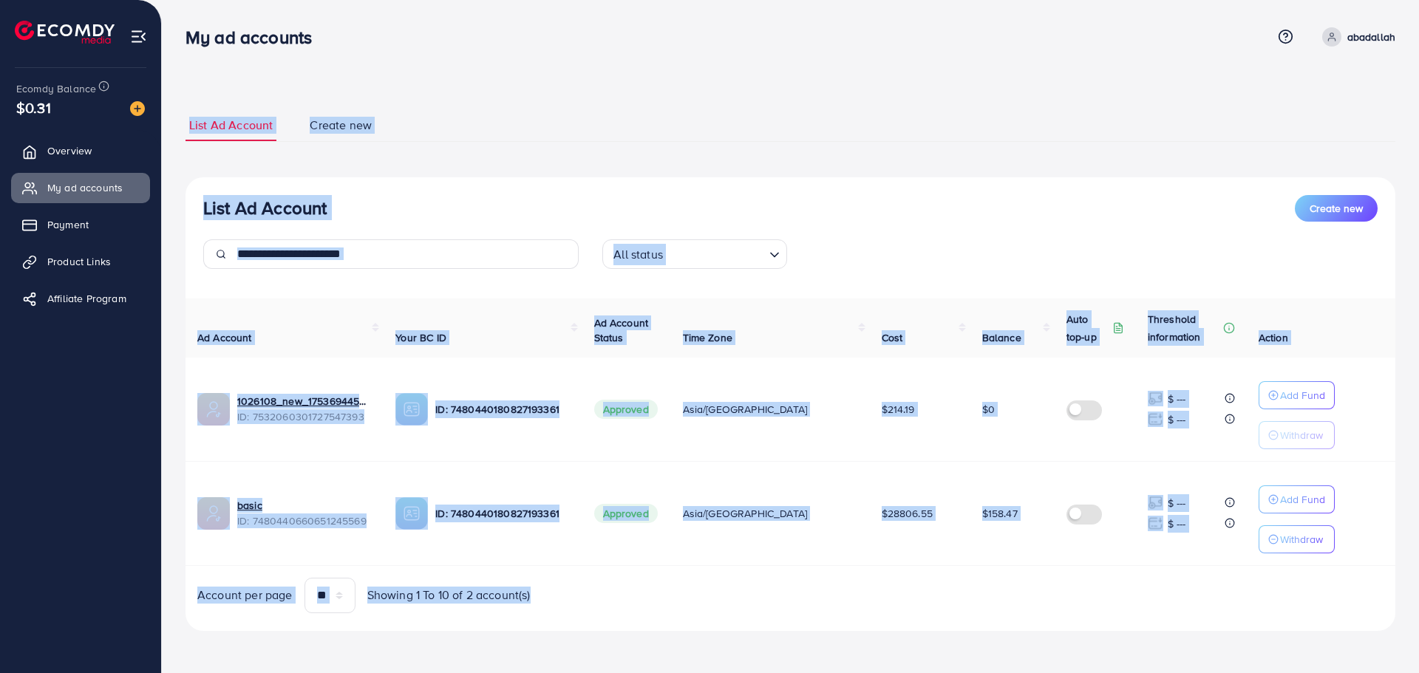
click at [169, 27] on div "List Ad Account Create new List Ad Account Create new All status Loading... Ad …" at bounding box center [790, 336] width 1257 height 673
click at [1002, 642] on div "List Ad Account Create new List Ad Account Create new All status Loading... Ad …" at bounding box center [790, 336] width 1257 height 673
click at [1002, 639] on div "List Ad Account Create new List Ad Account Create new All status Loading... Ad …" at bounding box center [791, 370] width 1210 height 557
click at [182, 47] on div "My ad accounts Help Center Contact Support Term and policy About Us [PERSON_NAM…" at bounding box center [709, 336] width 1419 height 673
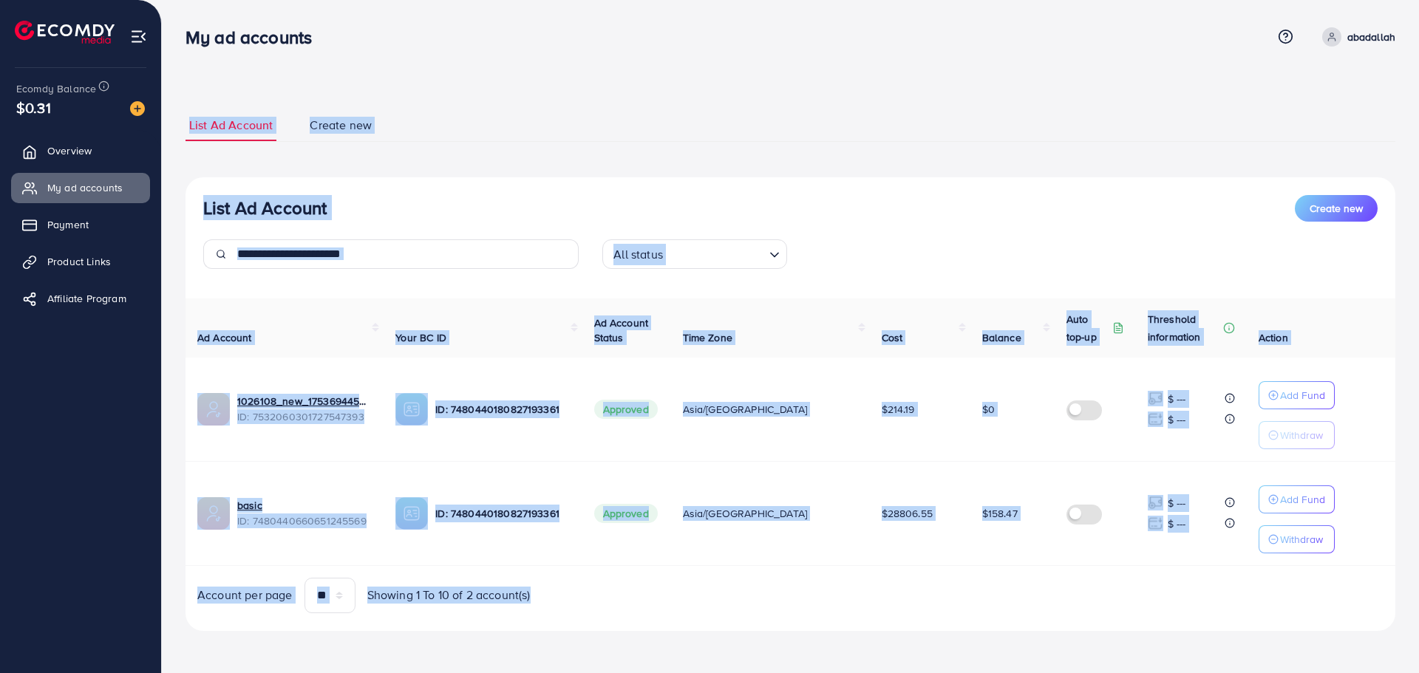
click at [178, 38] on div "My ad accounts" at bounding box center [255, 37] width 162 height 21
click at [874, 634] on div "My ad accounts Help Center Contact Support Term and policy About Us [PERSON_NAM…" at bounding box center [709, 336] width 1419 height 673
click at [874, 631] on div "List Ad Account Create new List Ad Account Create new All status Loading... Ad …" at bounding box center [791, 370] width 1210 height 557
click at [174, 30] on div "My ad accounts Help Center Contact Support Term and policy About Us [PERSON_NAM…" at bounding box center [709, 336] width 1419 height 673
click at [174, 30] on div "My ad accounts" at bounding box center [255, 37] width 162 height 21
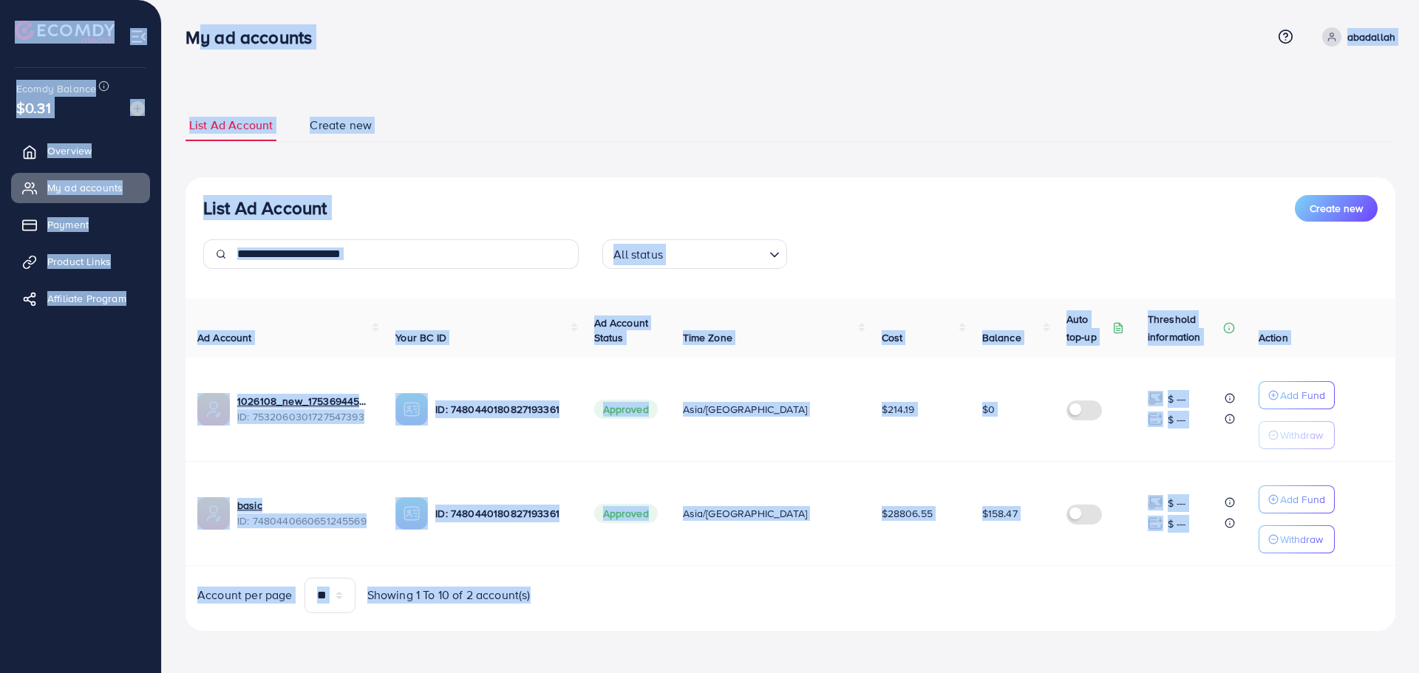
click at [984, 622] on div "My ad accounts Help Center Contact Support Term and policy About Us [PERSON_NAM…" at bounding box center [709, 336] width 1419 height 673
click at [984, 622] on div "List Ad Account Create new All status Loading... Ad Account Your BC ID Ad Accou…" at bounding box center [791, 404] width 1210 height 454
click at [191, 30] on div "My ad accounts Help Center Contact Support Term and policy About Us [PERSON_NAM…" at bounding box center [709, 336] width 1419 height 673
click at [174, 23] on div "List Ad Account Create new List Ad Account Create new All status Loading... Ad …" at bounding box center [790, 336] width 1257 height 673
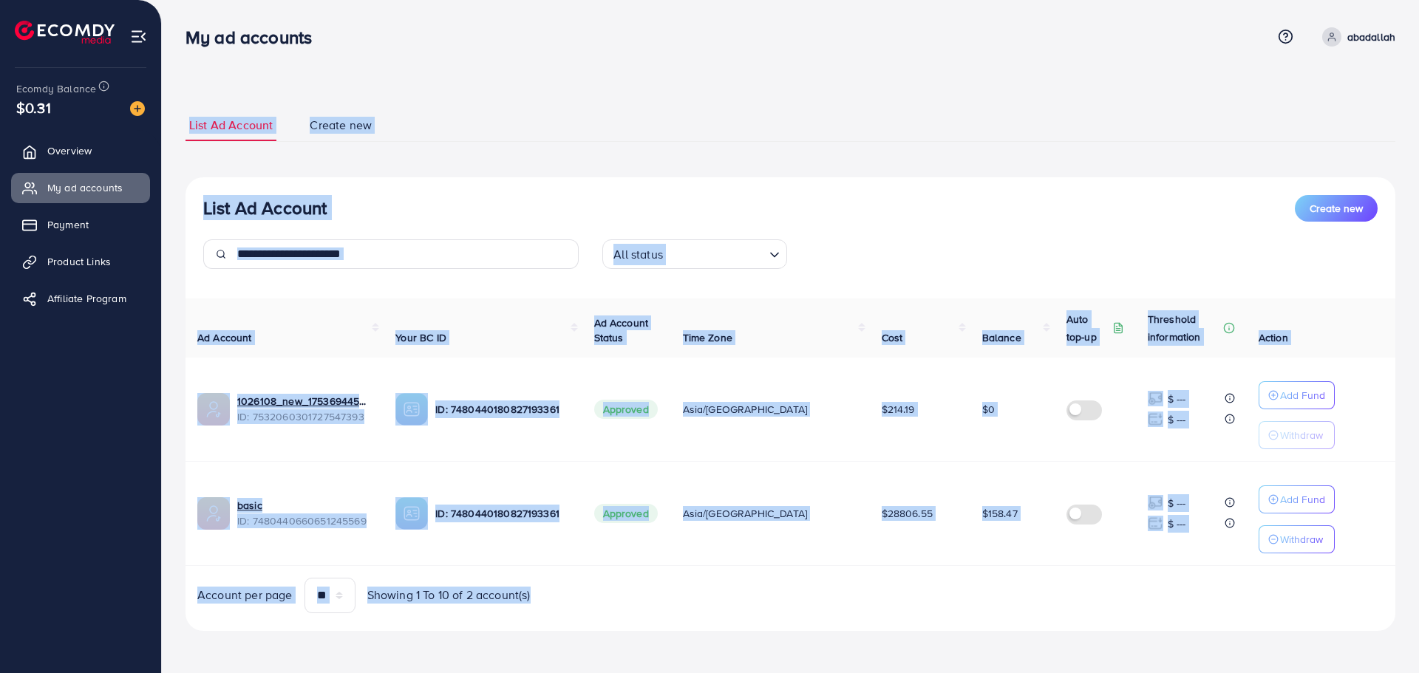
click at [982, 615] on div "List Ad Account Create new List Ad Account Create new All status Loading... Ad …" at bounding box center [790, 336] width 1257 height 673
click at [984, 615] on div "List Ad Account Create new All status Loading... Ad Account Your BC ID Ad Accou…" at bounding box center [791, 404] width 1210 height 454
click at [176, 44] on div "My ad accounts Help Center Contact Support Term and policy About Us [PERSON_NAM…" at bounding box center [709, 336] width 1419 height 673
click at [176, 44] on div "My ad accounts" at bounding box center [255, 37] width 162 height 21
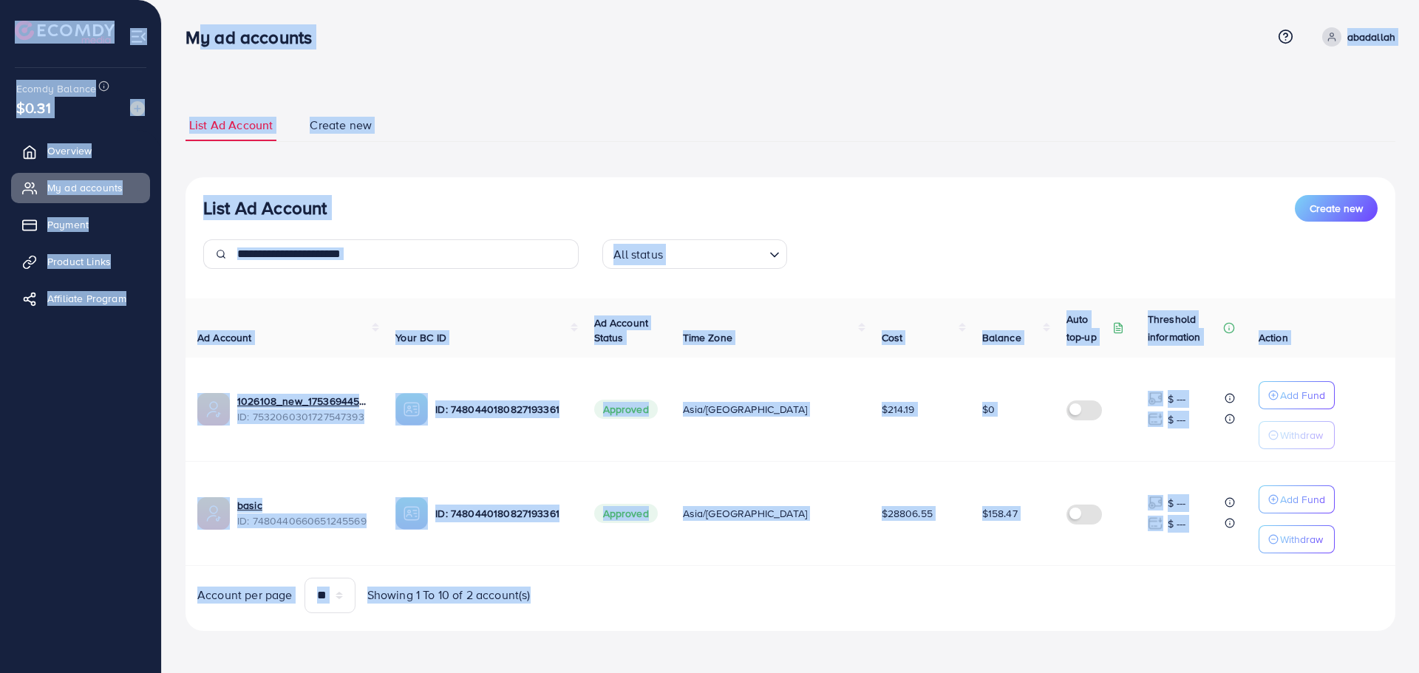
click at [907, 615] on div "My ad accounts Help Center Contact Support Term and policy About Us [PERSON_NAM…" at bounding box center [709, 336] width 1419 height 673
click at [907, 615] on div "List Ad Account Create new All status Loading... Ad Account Your BC ID Ad Accou…" at bounding box center [791, 404] width 1210 height 454
click at [192, 19] on div "My ad accounts Help Center Contact Support Term and policy About Us [PERSON_NAM…" at bounding box center [709, 336] width 1419 height 673
click at [192, 19] on div "My ad accounts Help Center Contact Support Term and policy About Us [PERSON_NAM…" at bounding box center [791, 37] width 1210 height 40
click at [881, 572] on div "My ad accounts Help Center Contact Support Term and policy About Us [PERSON_NAM…" at bounding box center [709, 336] width 1419 height 673
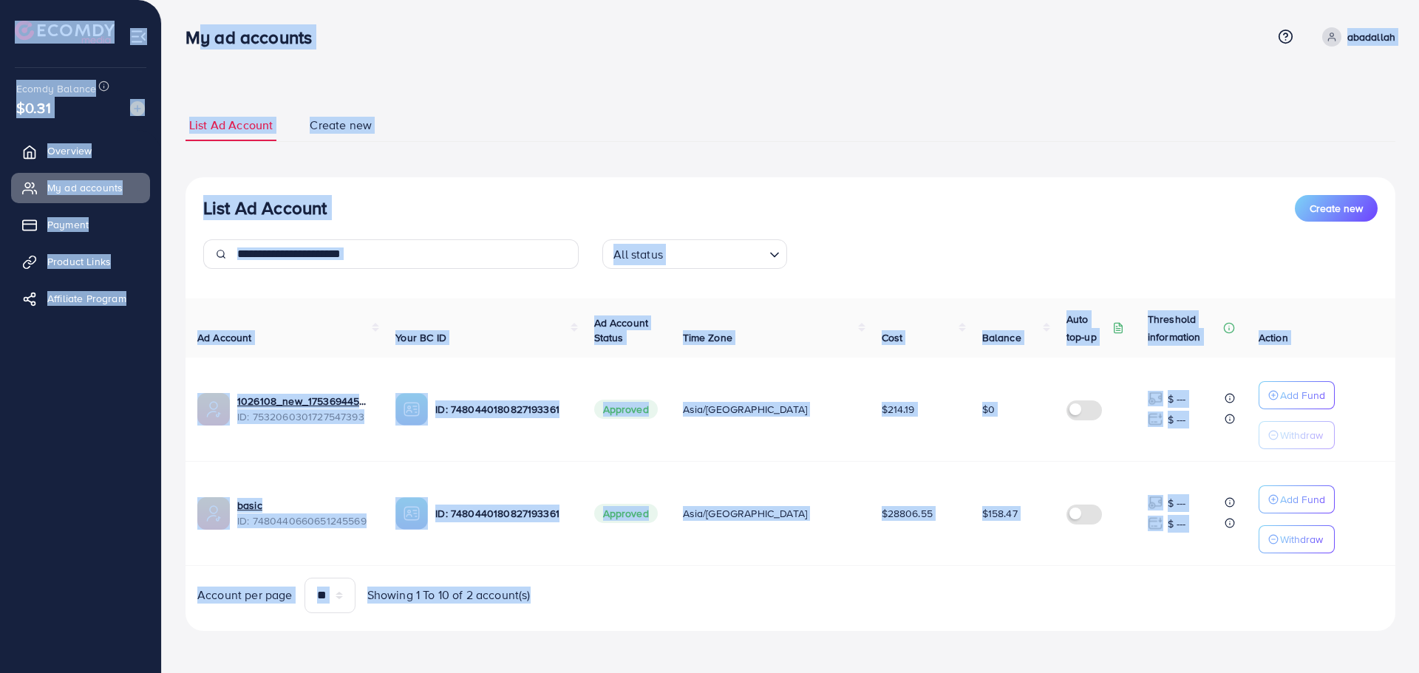
click at [417, 6] on div "List Ad Account Create new List Ad Account Create new All status Loading... Ad …" at bounding box center [790, 336] width 1257 height 673
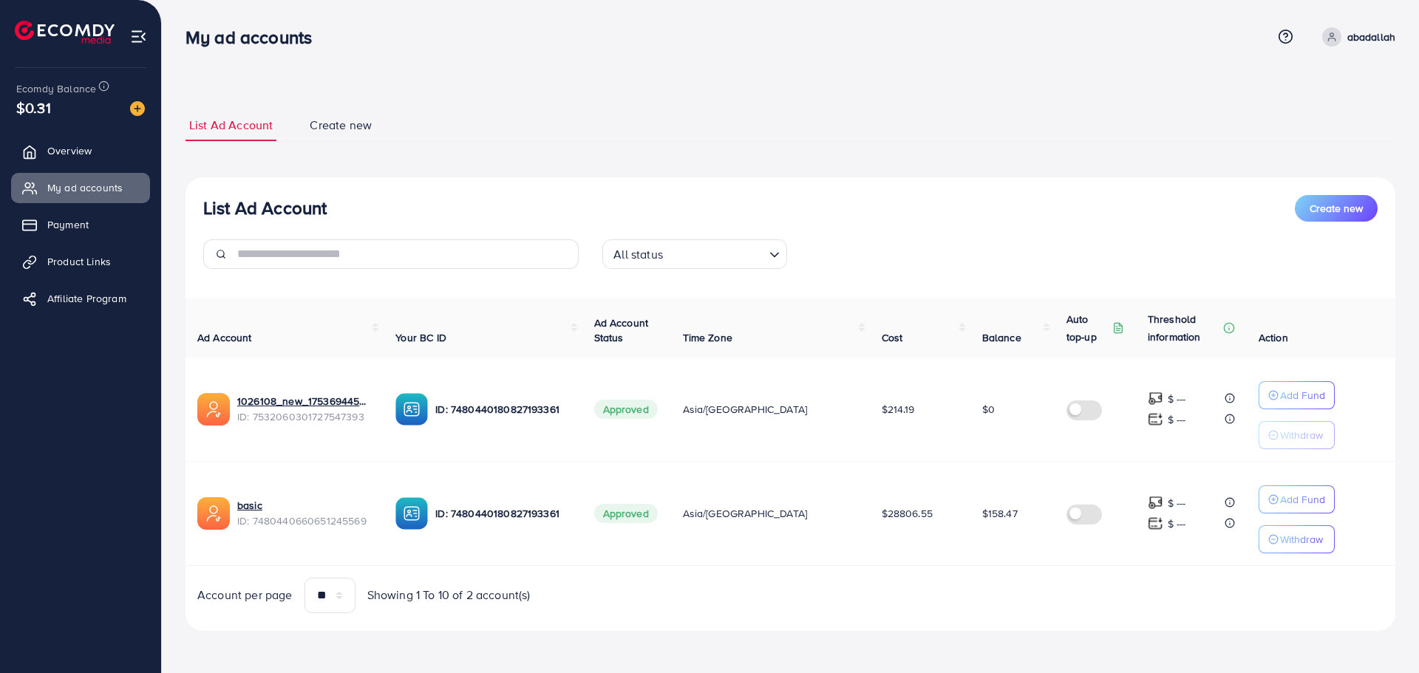
click at [421, 52] on div "My ad accounts Help Center Contact Support Term and policy About Us [PERSON_NAM…" at bounding box center [791, 37] width 1210 height 40
